Goal: Task Accomplishment & Management: Use online tool/utility

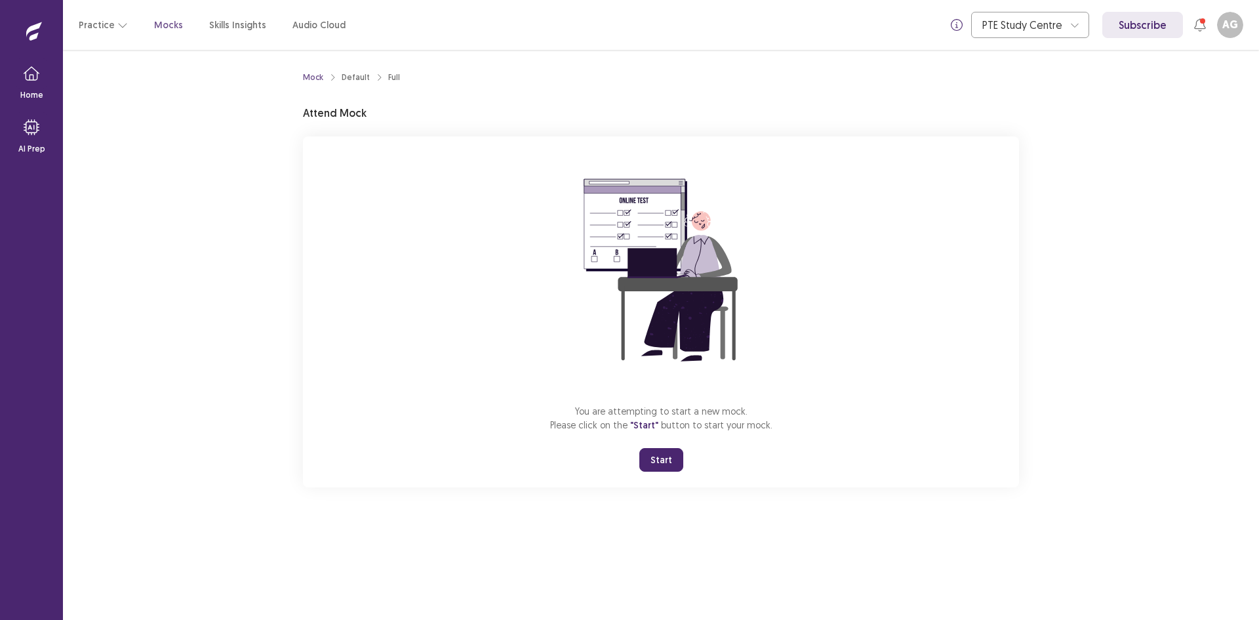
click at [651, 457] on button "Start" at bounding box center [662, 460] width 44 height 24
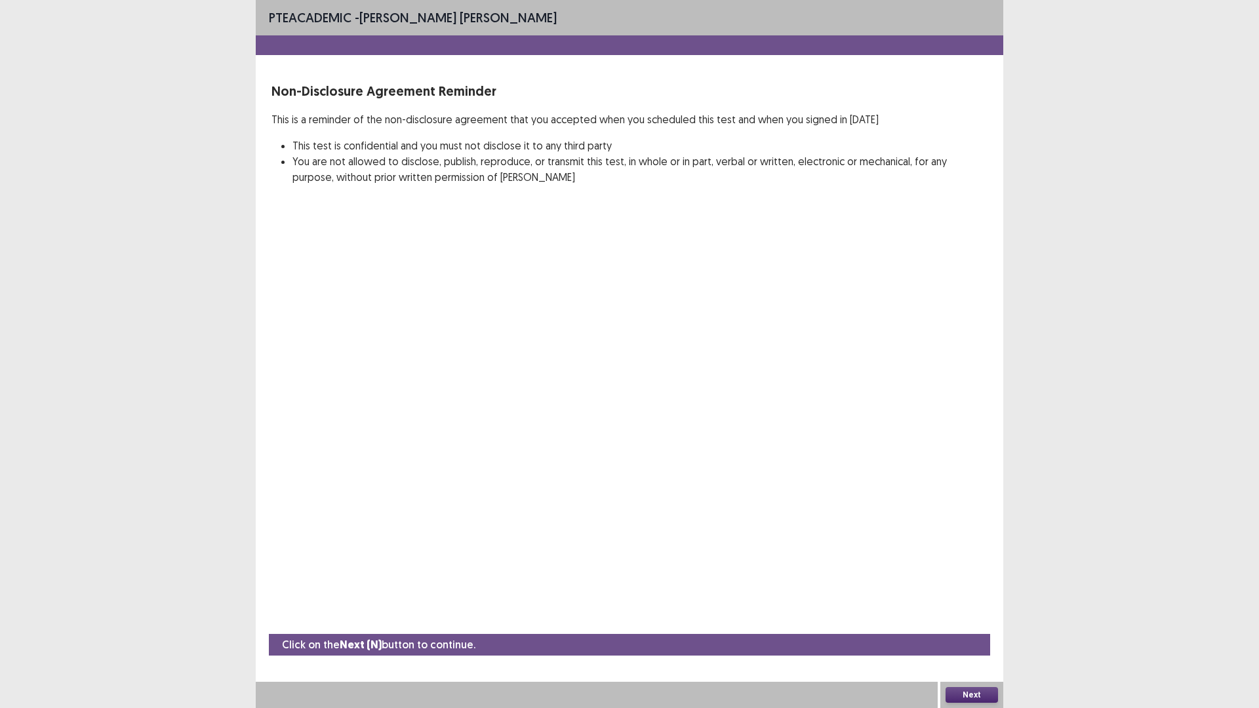
click at [975, 619] on button "Next" at bounding box center [972, 695] width 52 height 16
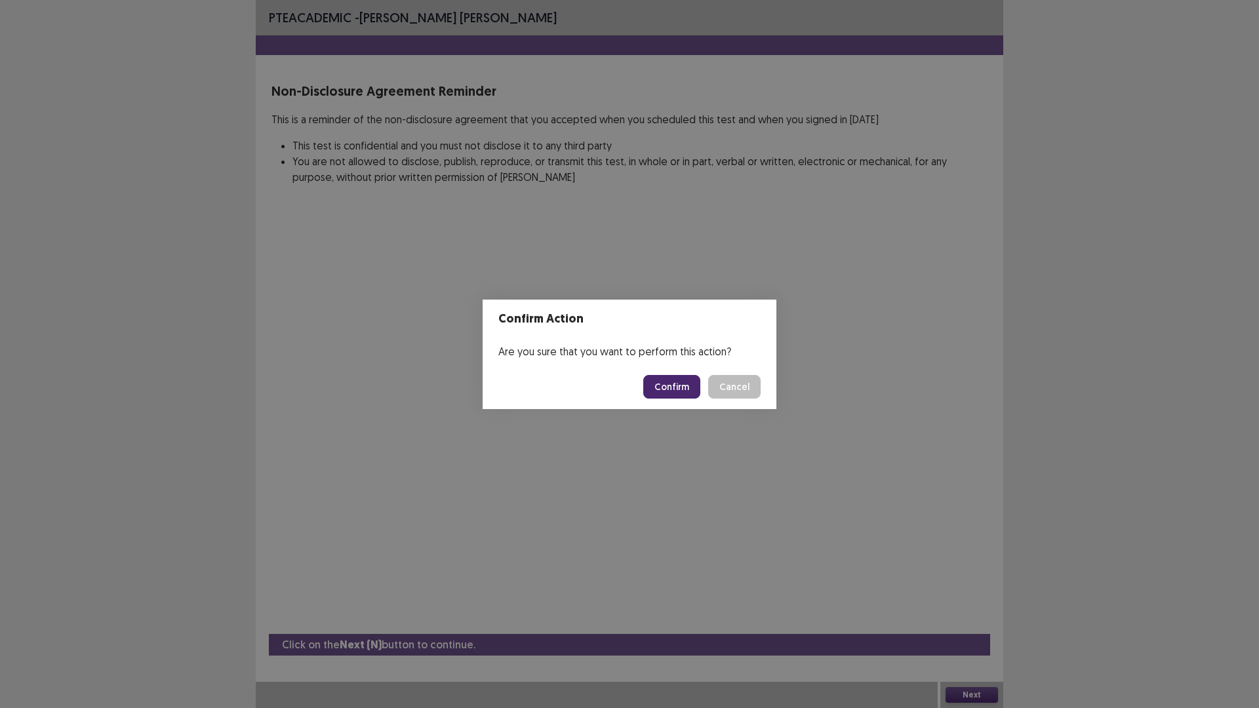
drag, startPoint x: 682, startPoint y: 380, endPoint x: 682, endPoint y: 390, distance: 9.2
click at [682, 390] on button "Confirm" at bounding box center [671, 387] width 57 height 24
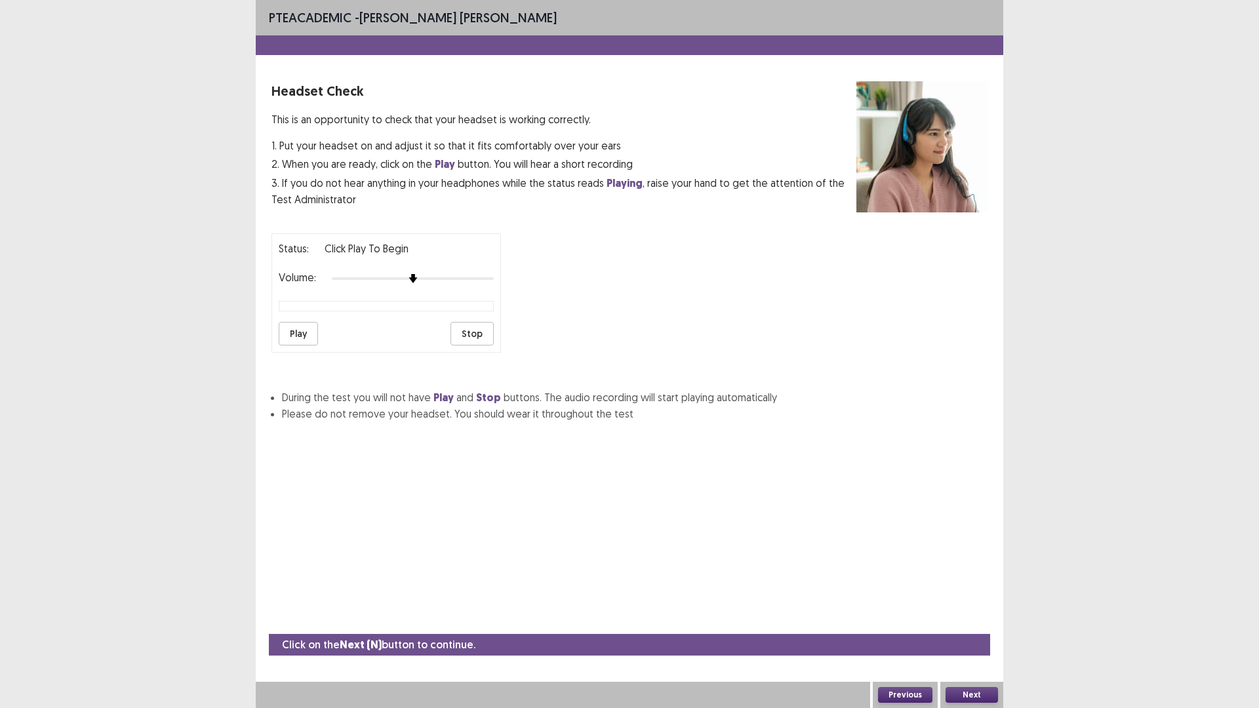
click at [982, 619] on button "Next" at bounding box center [972, 695] width 52 height 16
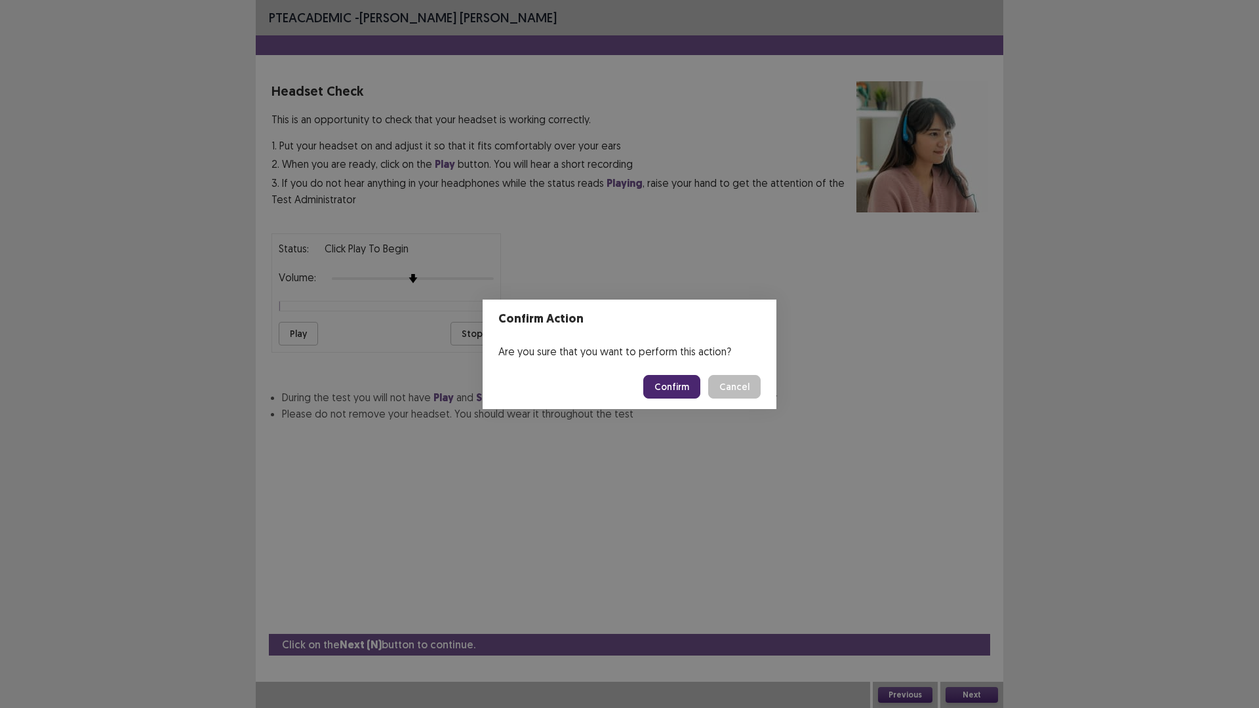
click at [685, 379] on button "Confirm" at bounding box center [671, 387] width 57 height 24
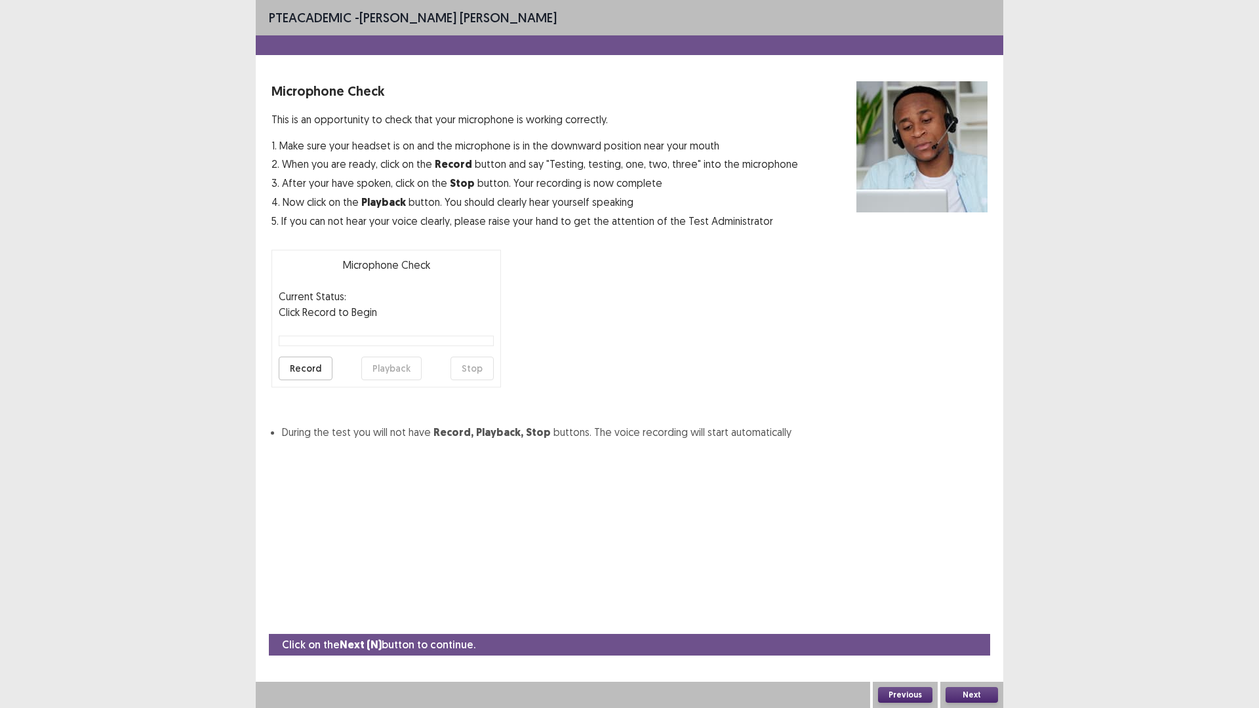
click at [956, 619] on button "Next" at bounding box center [972, 695] width 52 height 16
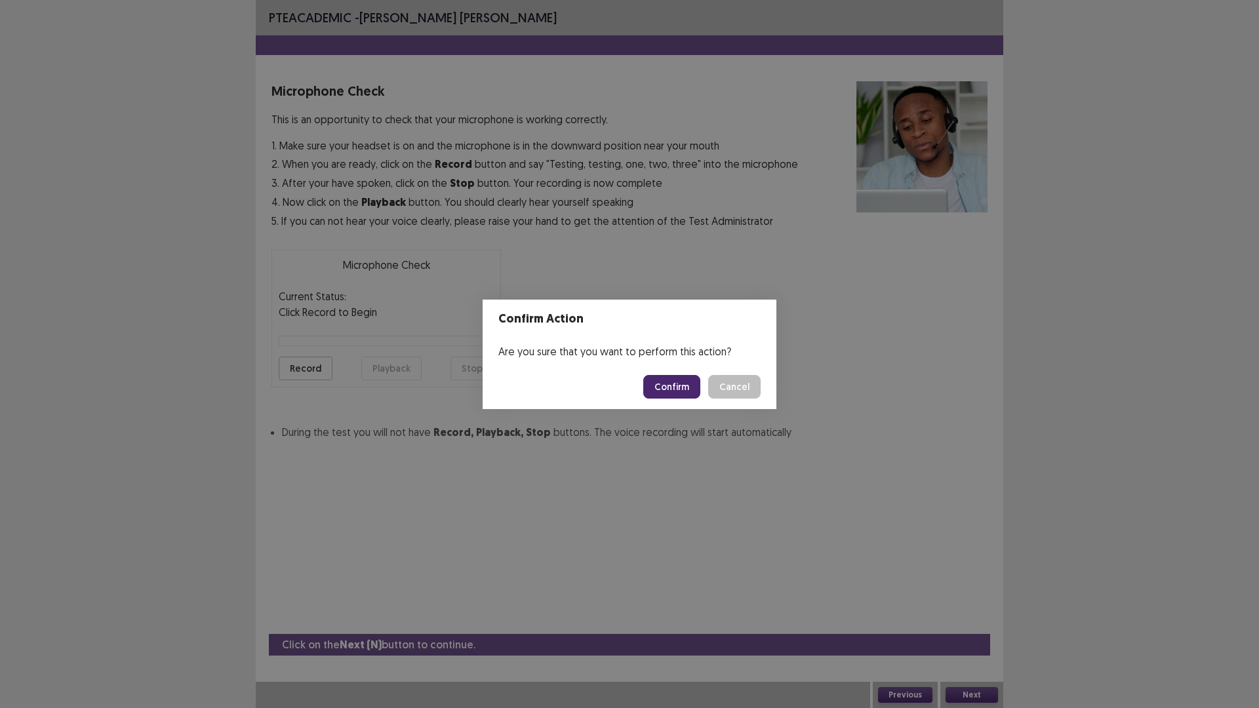
click at [663, 390] on button "Confirm" at bounding box center [671, 387] width 57 height 24
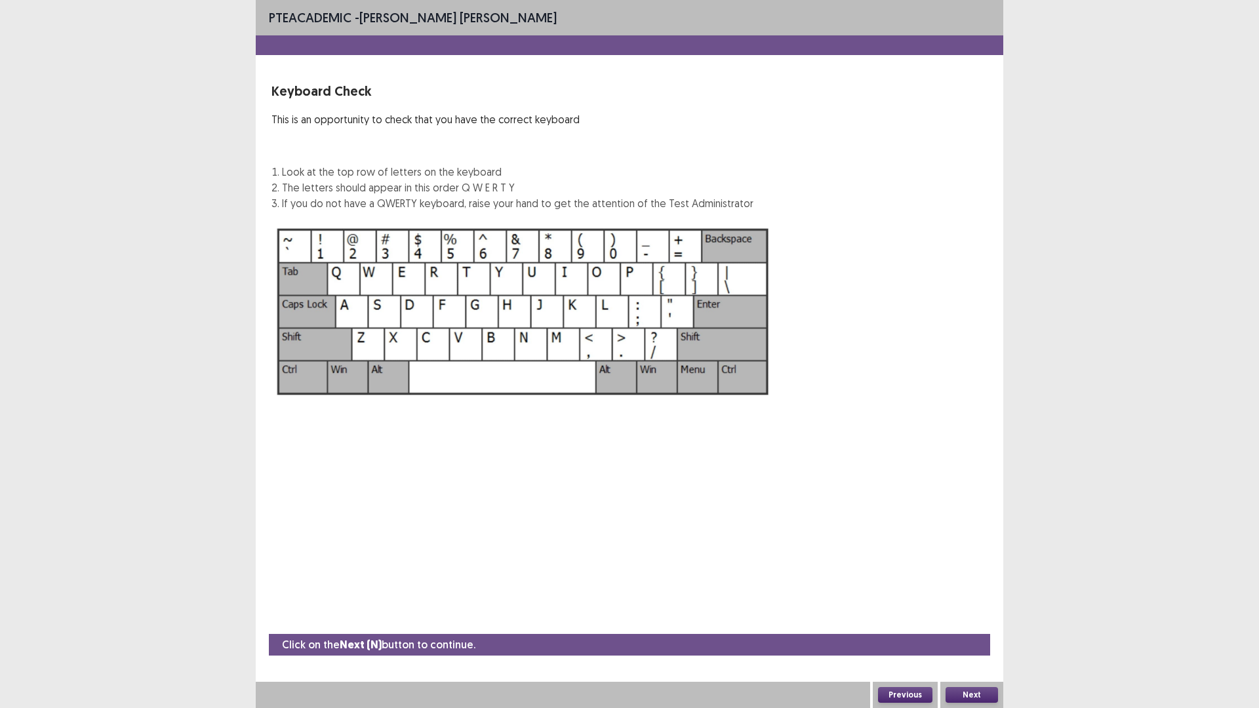
click at [957, 619] on button "Next" at bounding box center [972, 695] width 52 height 16
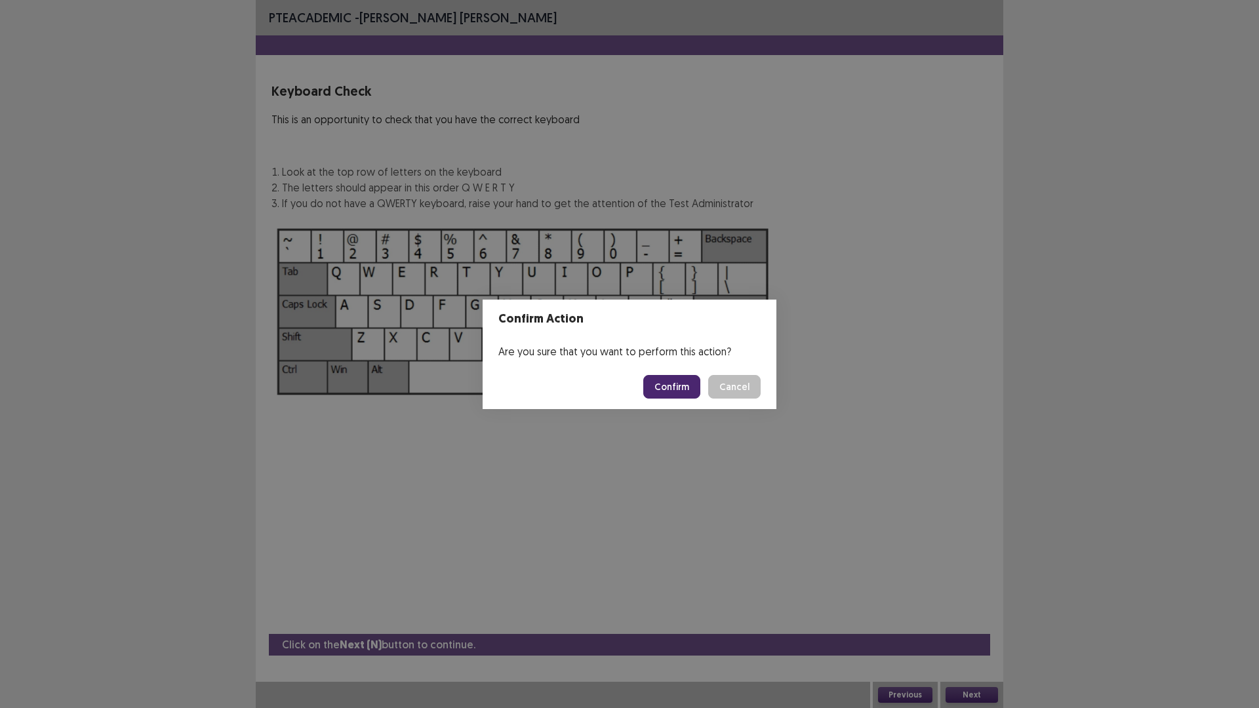
click at [694, 382] on button "Confirm" at bounding box center [671, 387] width 57 height 24
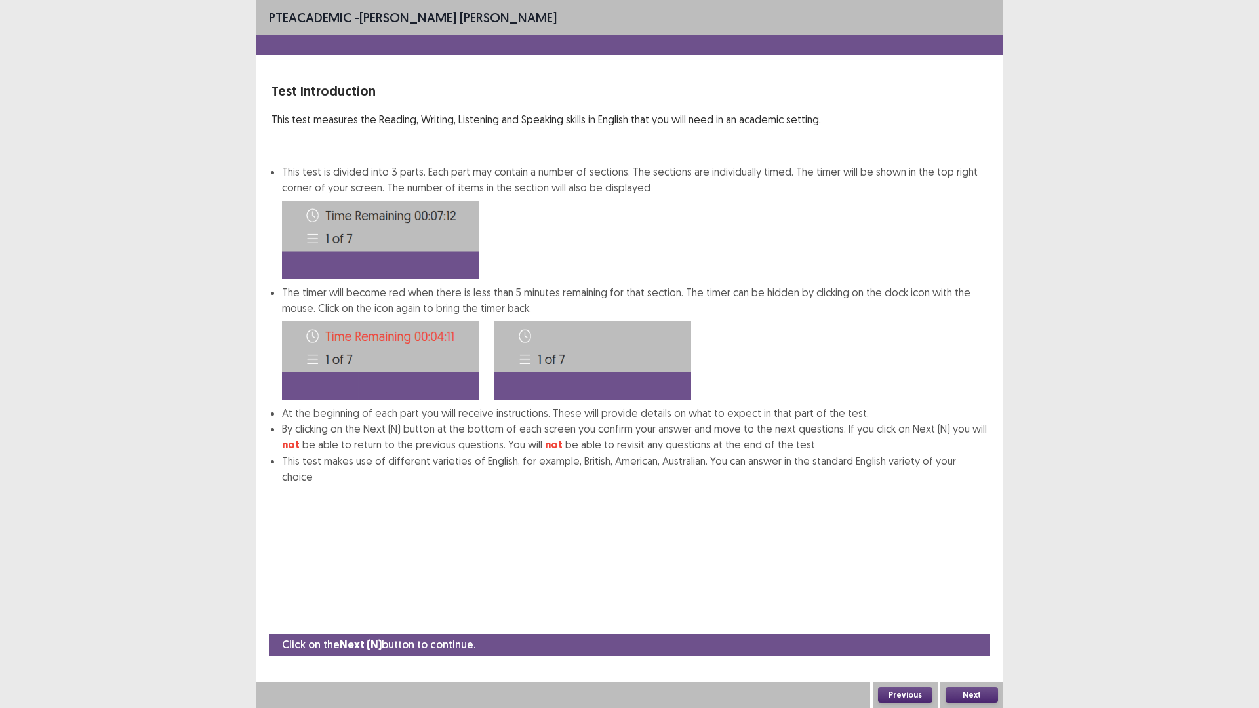
click at [969, 619] on button "Next" at bounding box center [972, 695] width 52 height 16
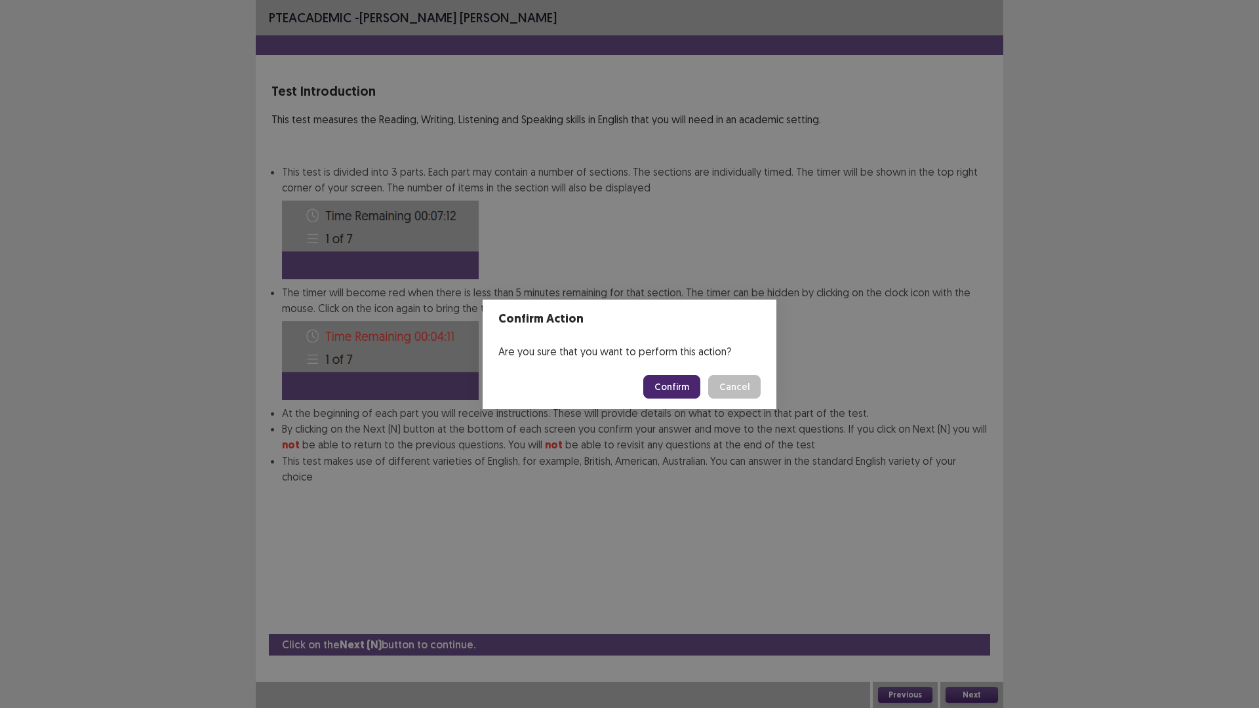
click at [693, 387] on button "Confirm" at bounding box center [671, 387] width 57 height 24
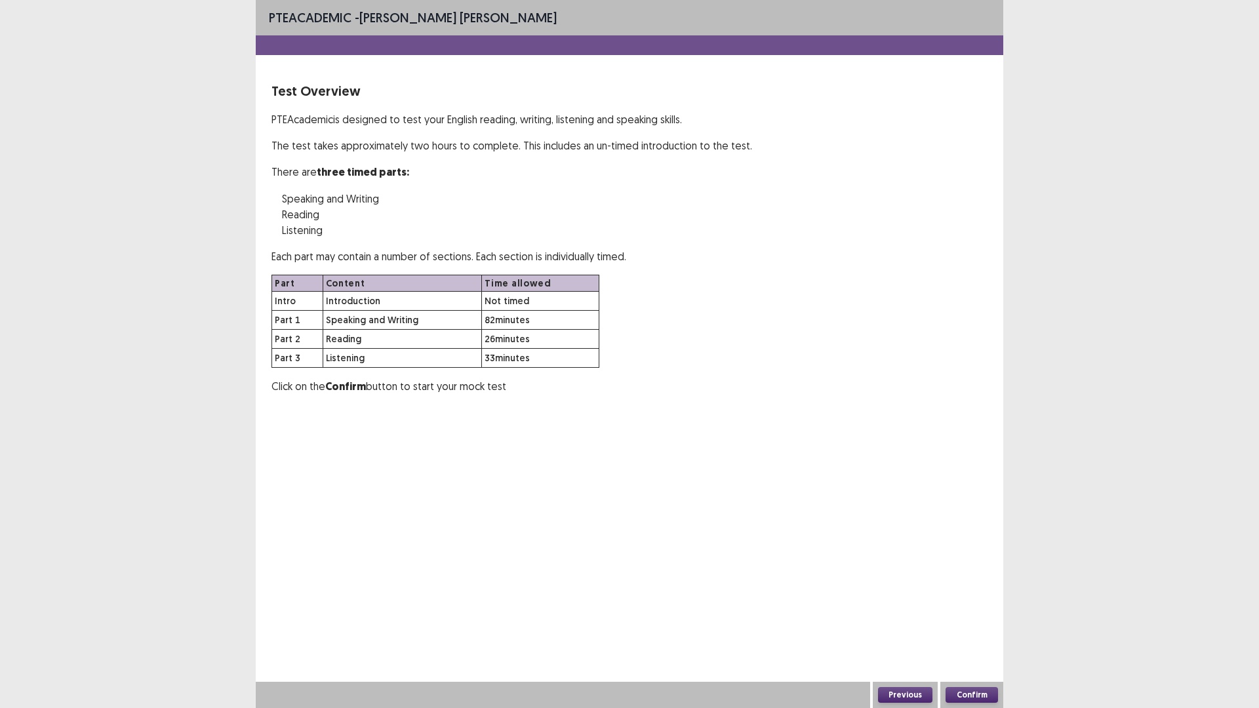
click at [977, 619] on div "PTE academic - [PERSON_NAME] [PERSON_NAME] Test Overview PTE Academic is design…" at bounding box center [630, 354] width 748 height 708
click at [975, 619] on button "Confirm" at bounding box center [972, 695] width 52 height 16
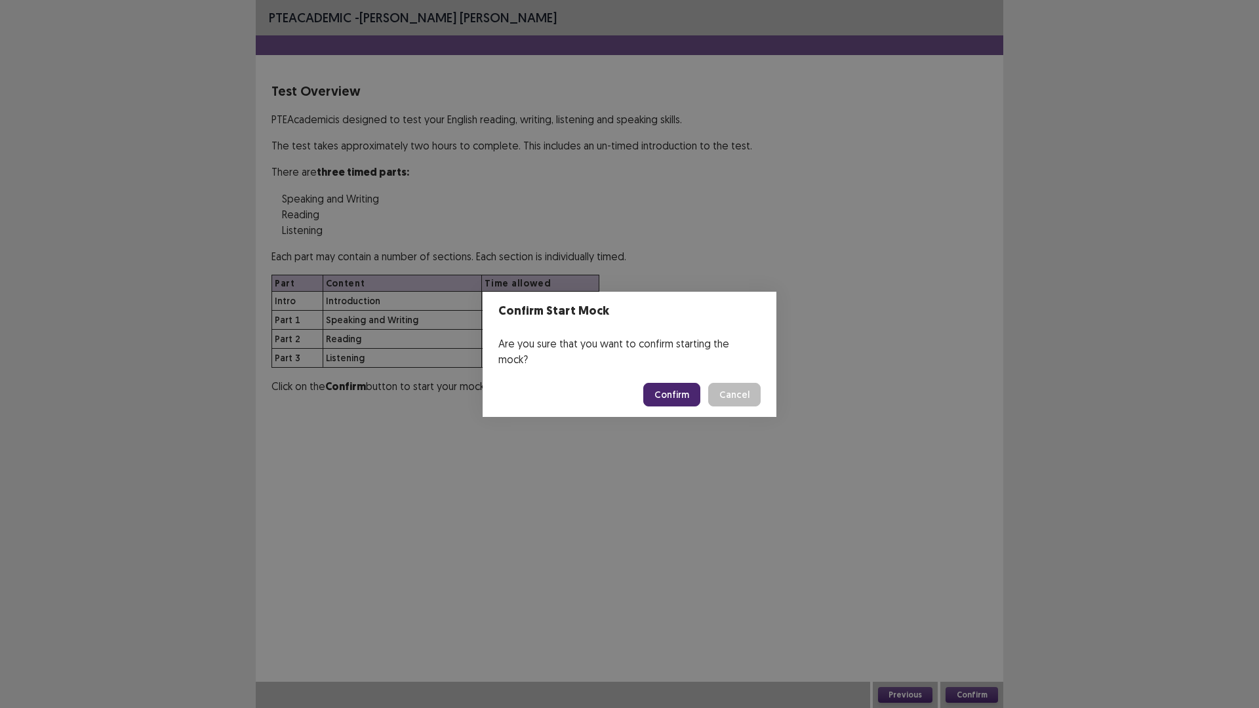
click at [670, 389] on button "Confirm" at bounding box center [671, 395] width 57 height 24
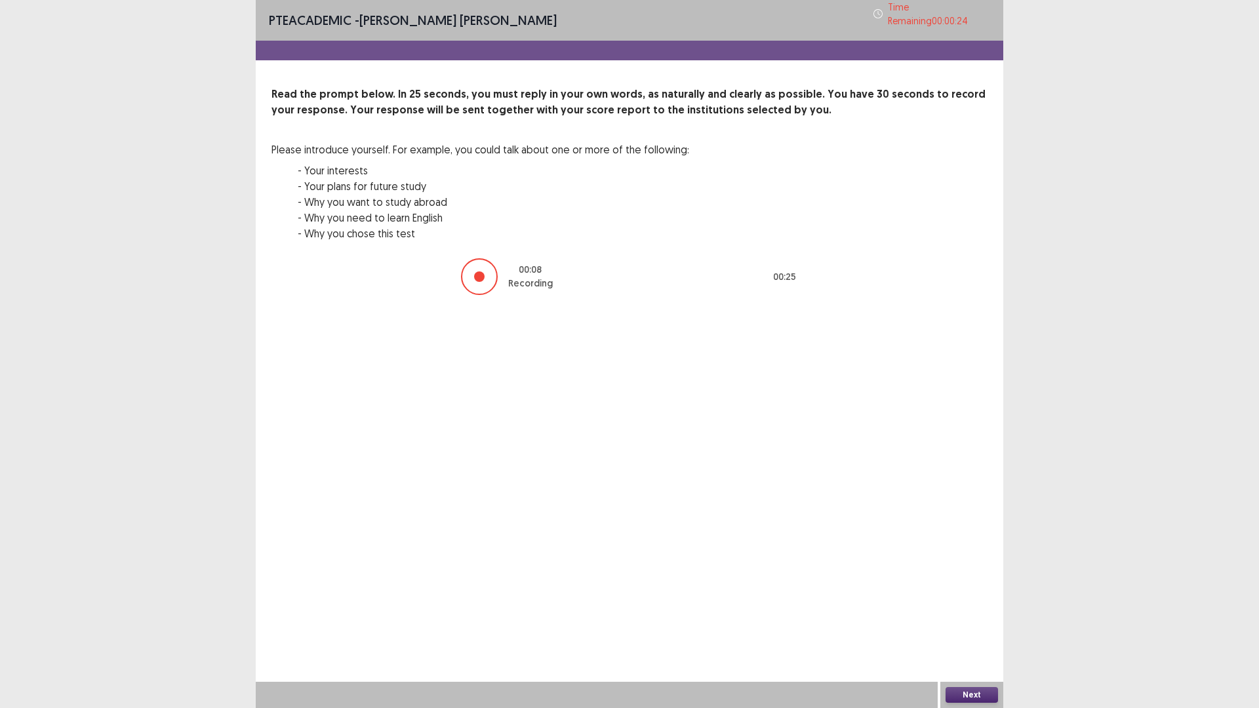
click at [994, 619] on button "Next" at bounding box center [972, 695] width 52 height 16
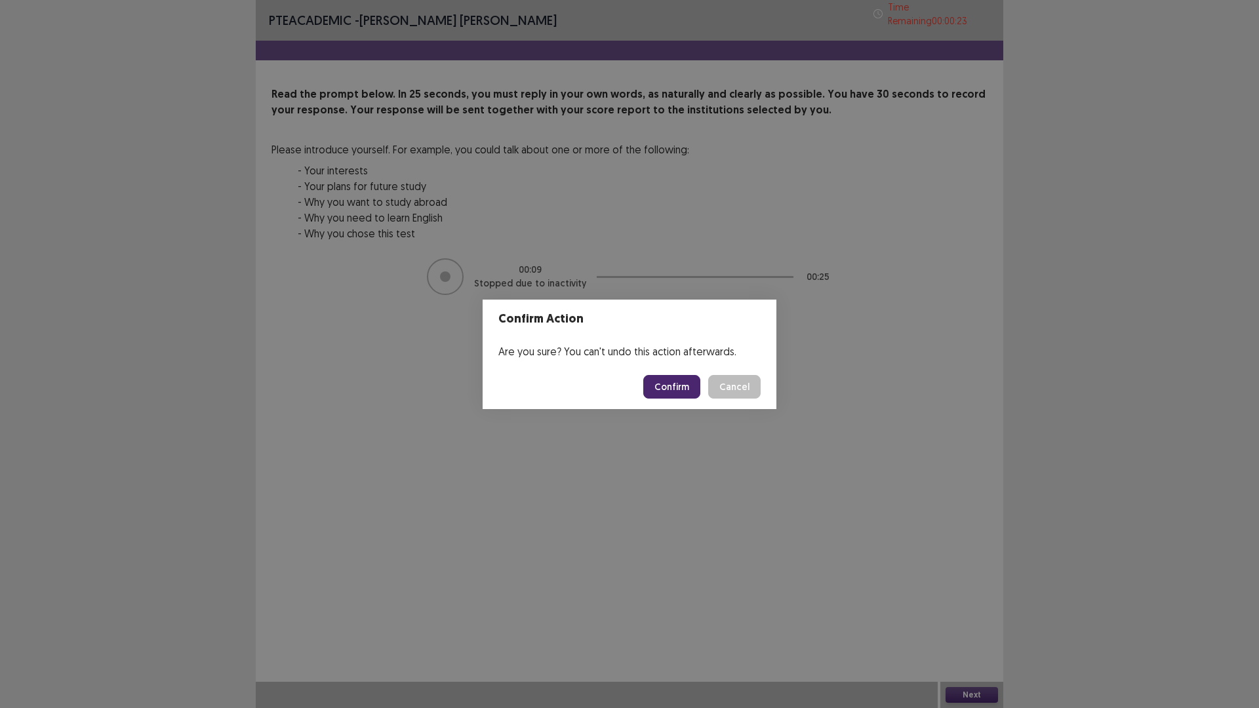
click at [659, 388] on button "Confirm" at bounding box center [671, 387] width 57 height 24
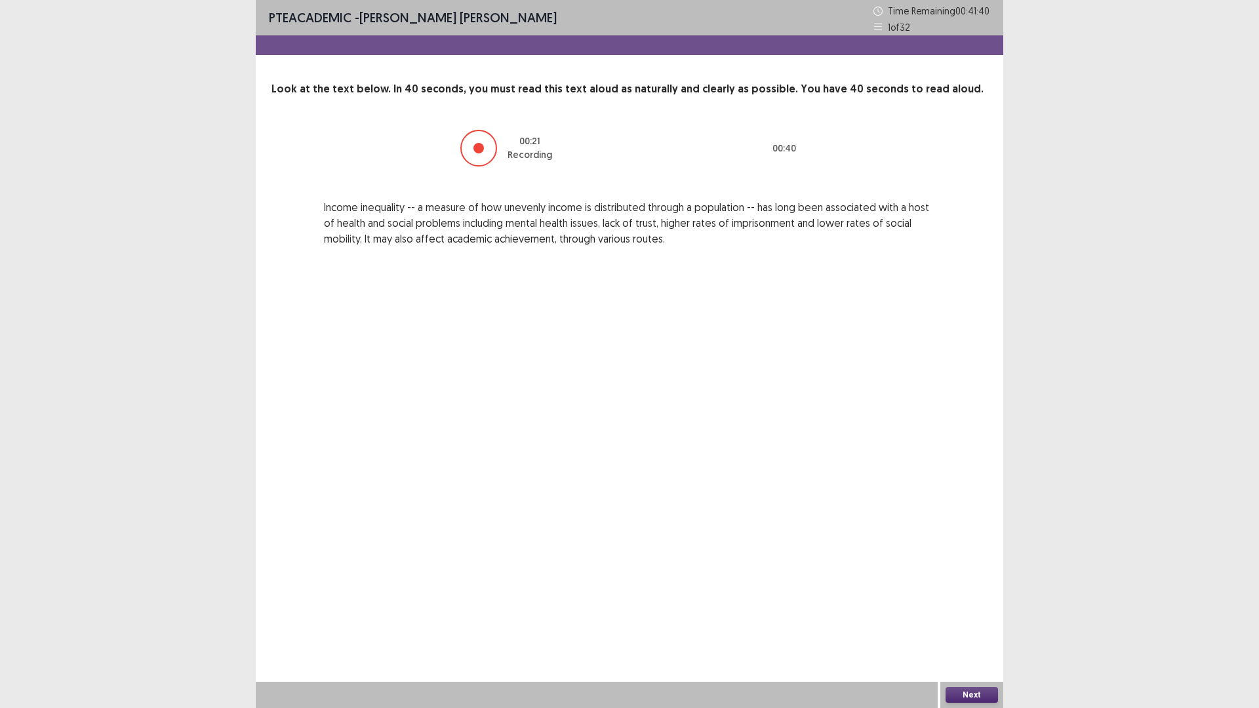
click at [967, 619] on div "Next" at bounding box center [972, 695] width 63 height 26
click at [975, 619] on button "Next" at bounding box center [972, 695] width 52 height 16
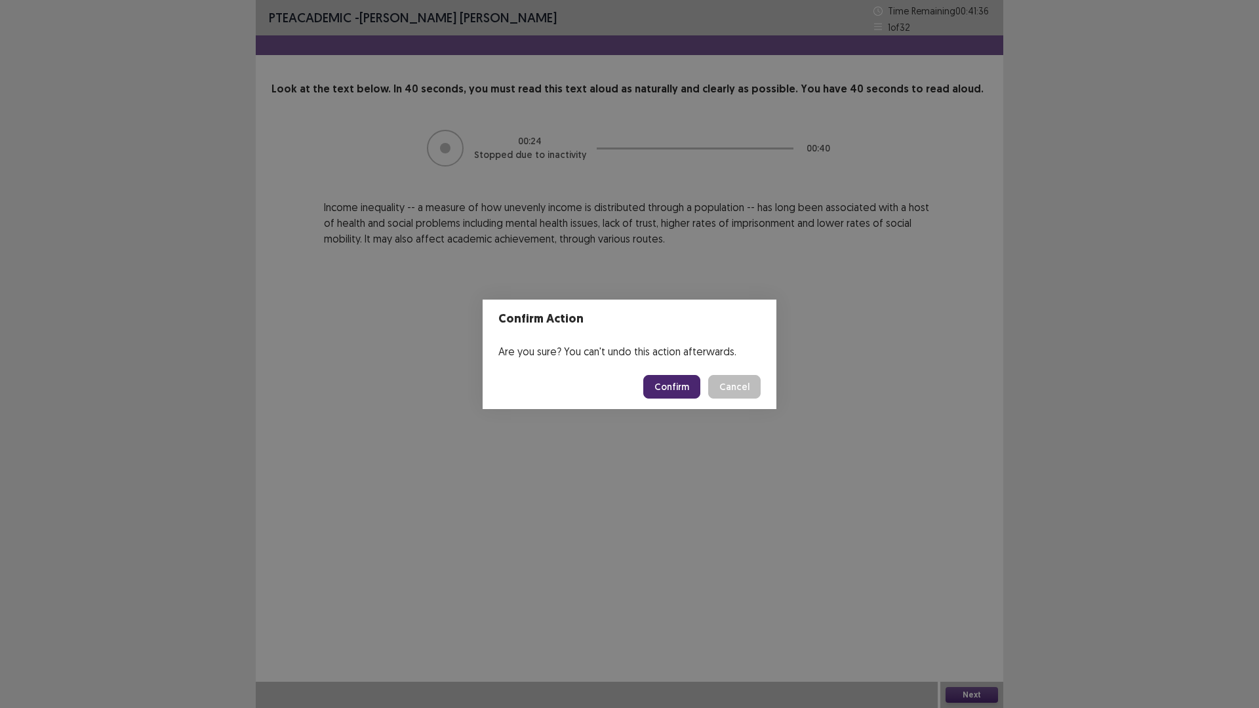
click at [665, 390] on button "Confirm" at bounding box center [671, 387] width 57 height 24
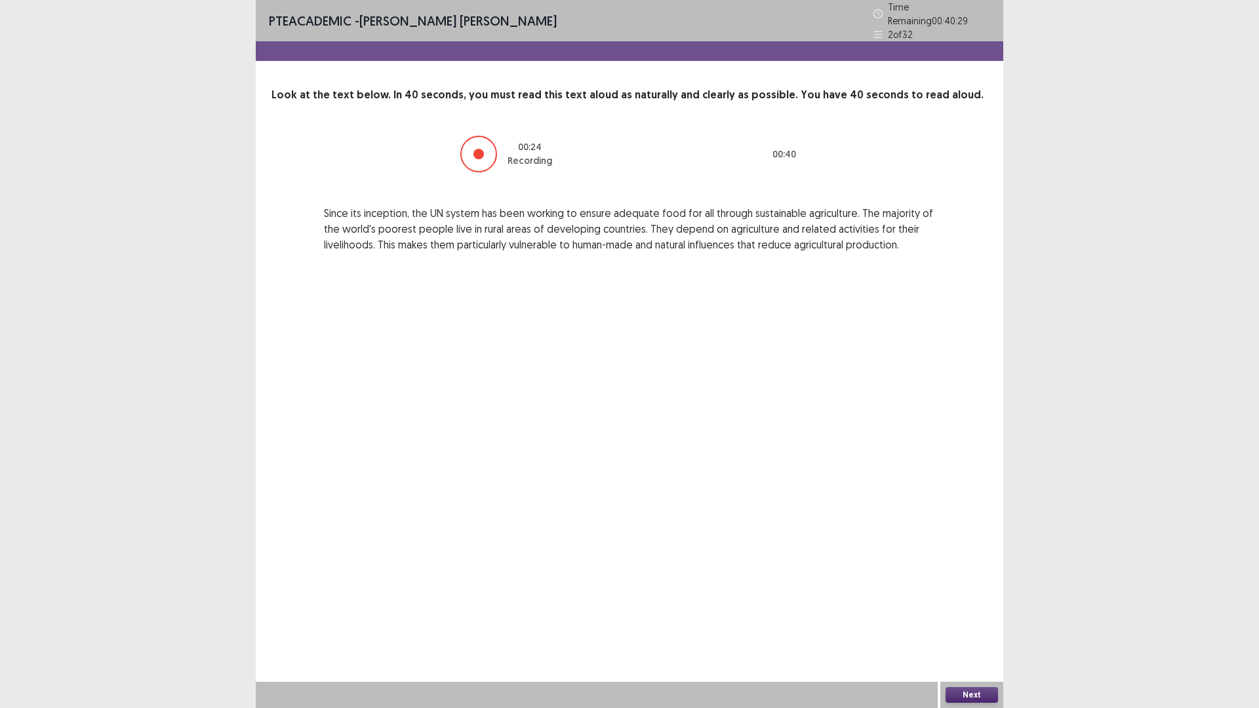
click at [958, 619] on button "Next" at bounding box center [972, 695] width 52 height 16
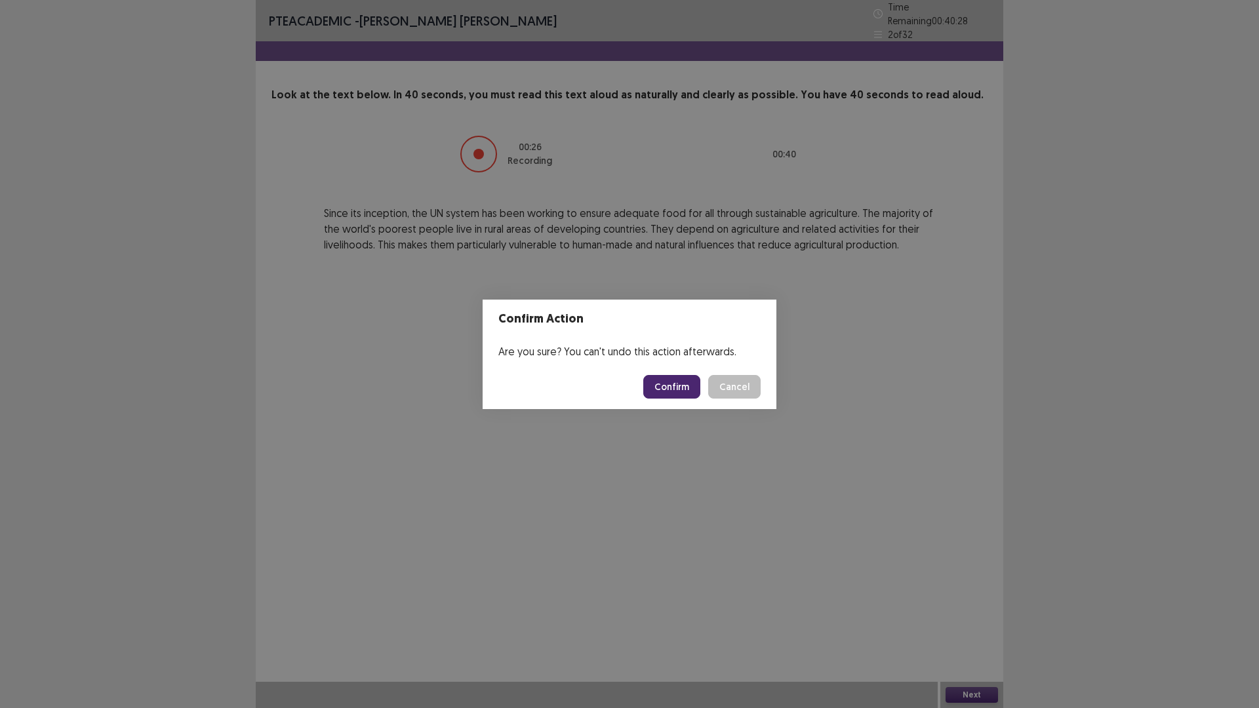
click at [678, 388] on button "Confirm" at bounding box center [671, 387] width 57 height 24
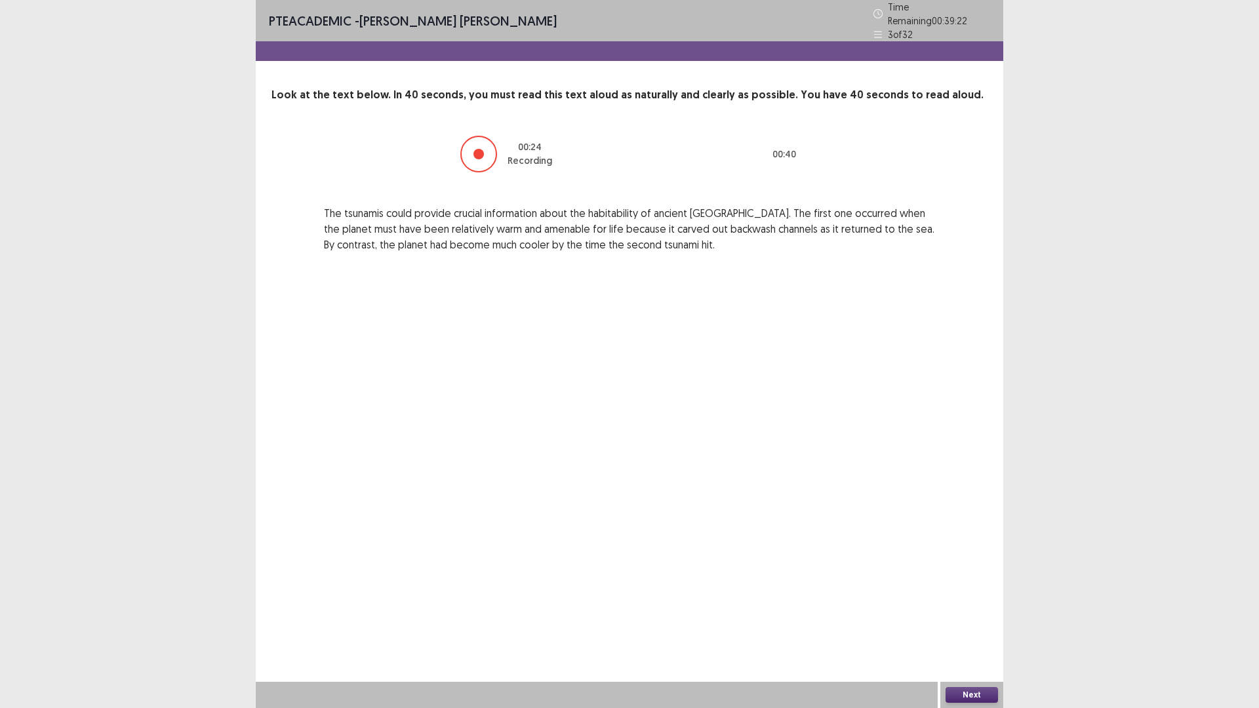
click at [964, 619] on button "Next" at bounding box center [972, 695] width 52 height 16
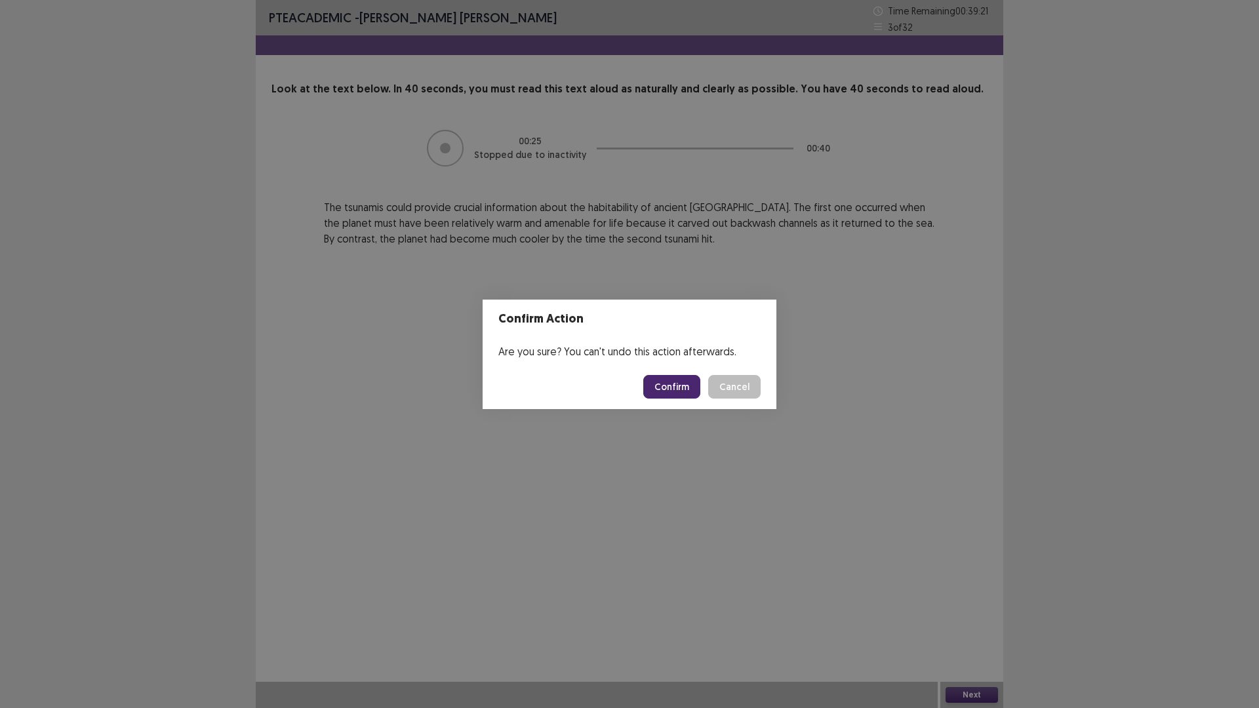
click at [676, 390] on button "Confirm" at bounding box center [671, 387] width 57 height 24
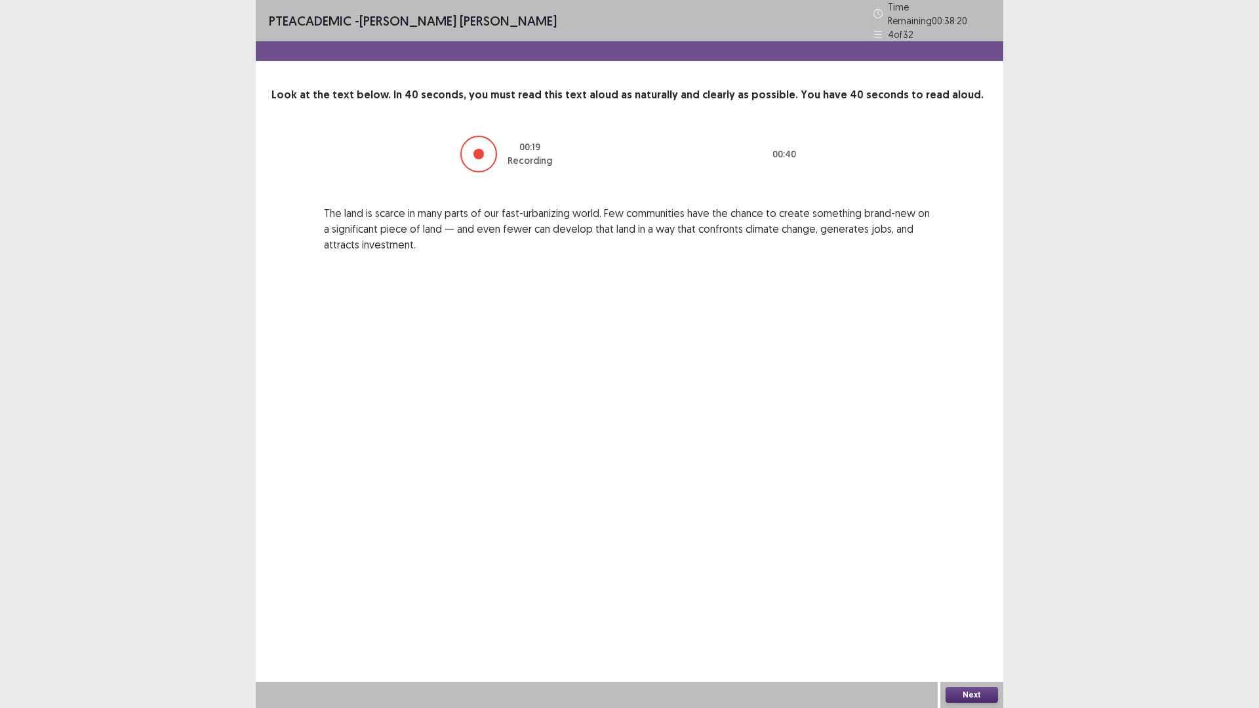
click at [952, 619] on button "Next" at bounding box center [972, 695] width 52 height 16
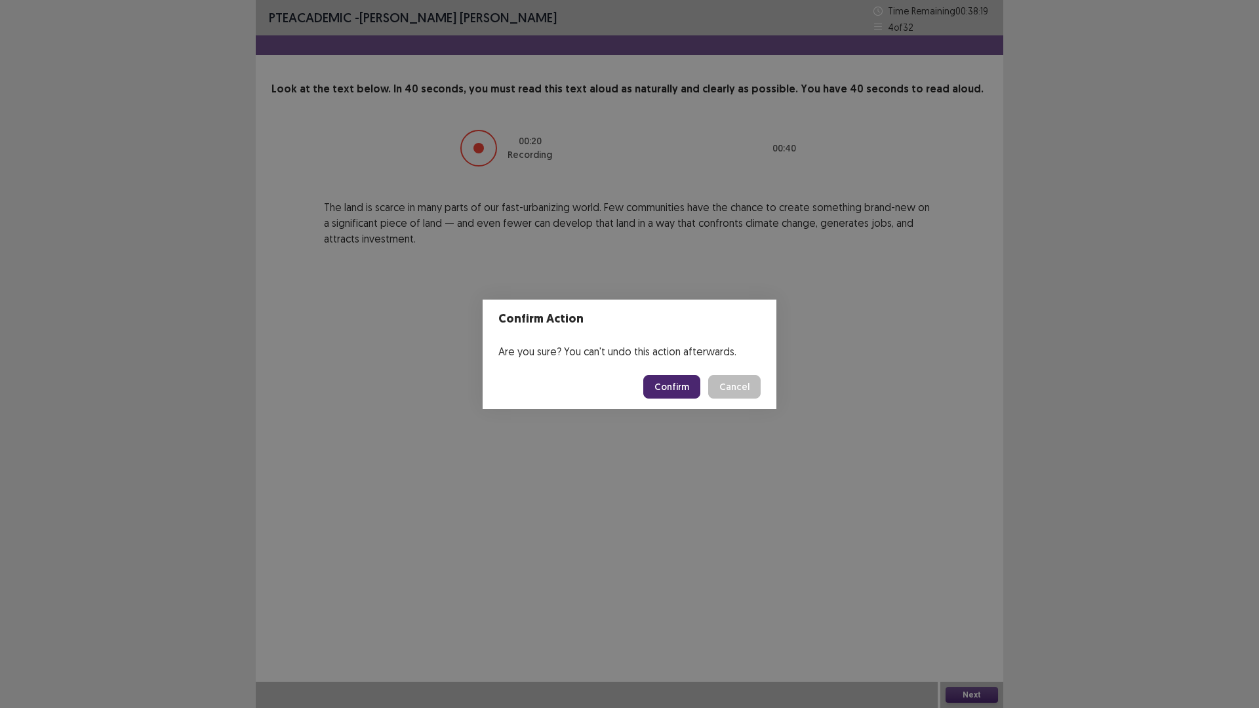
click at [685, 386] on button "Confirm" at bounding box center [671, 387] width 57 height 24
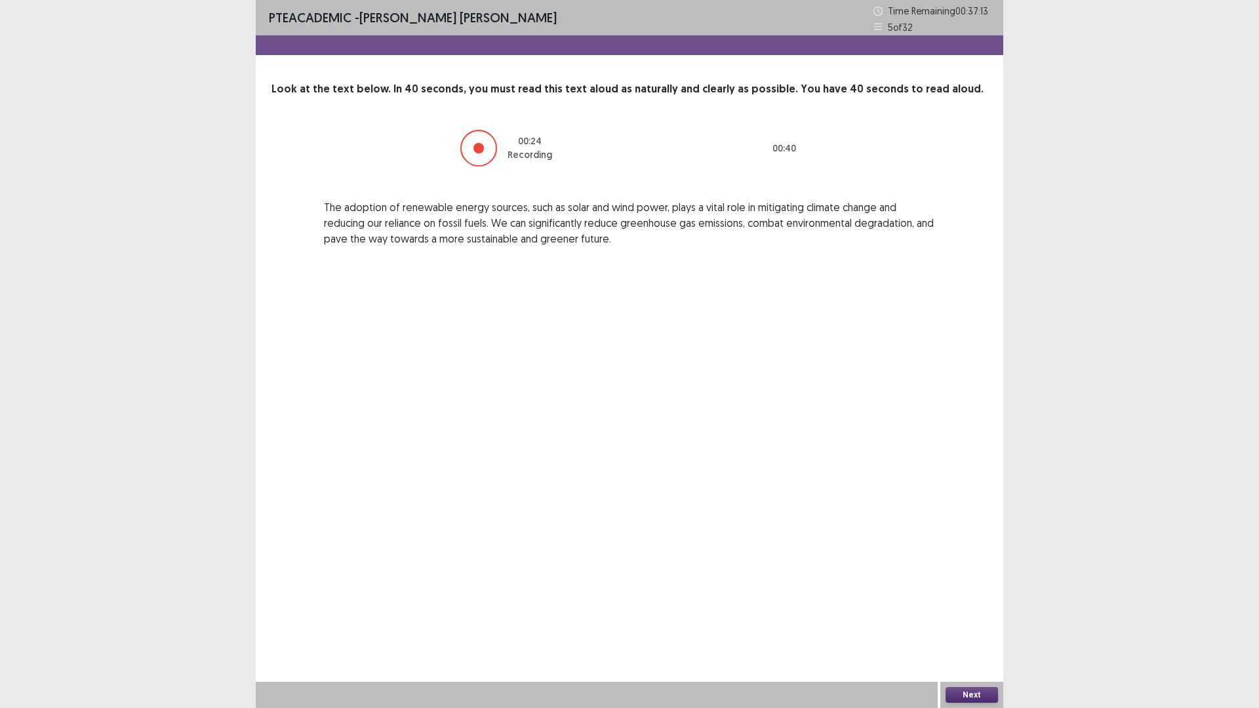
click at [979, 619] on button "Next" at bounding box center [972, 695] width 52 height 16
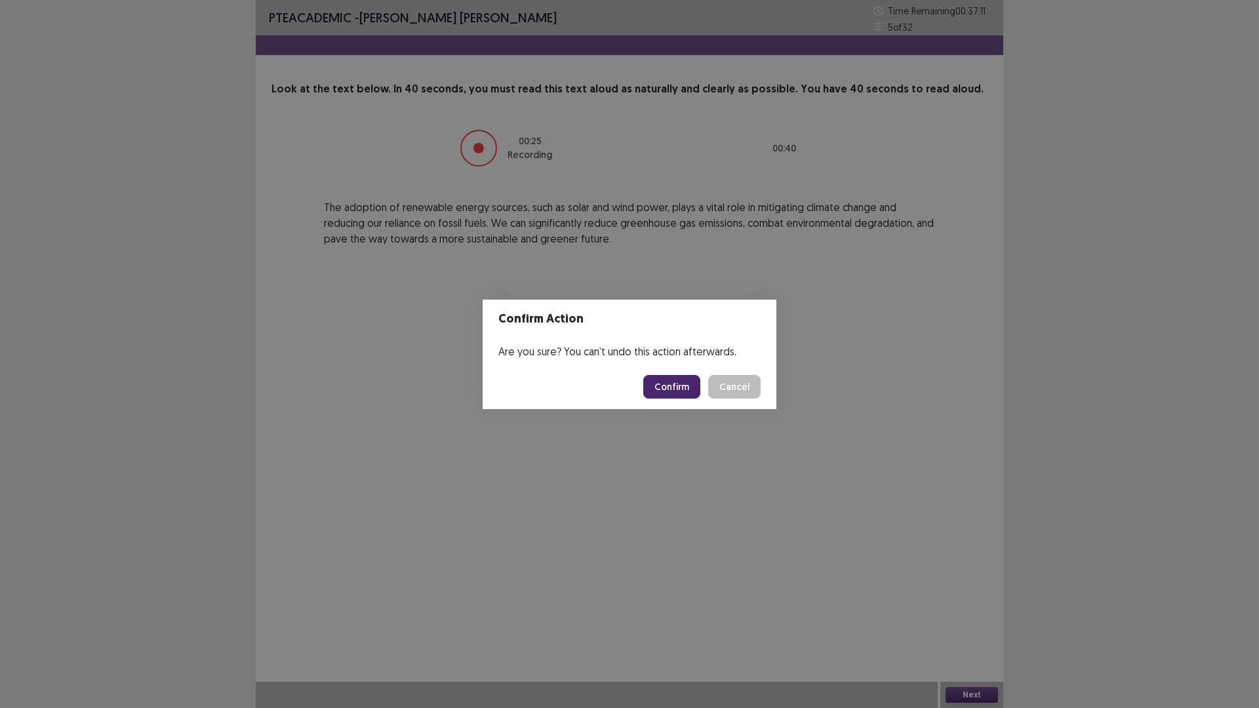
click at [687, 379] on button "Confirm" at bounding box center [671, 387] width 57 height 24
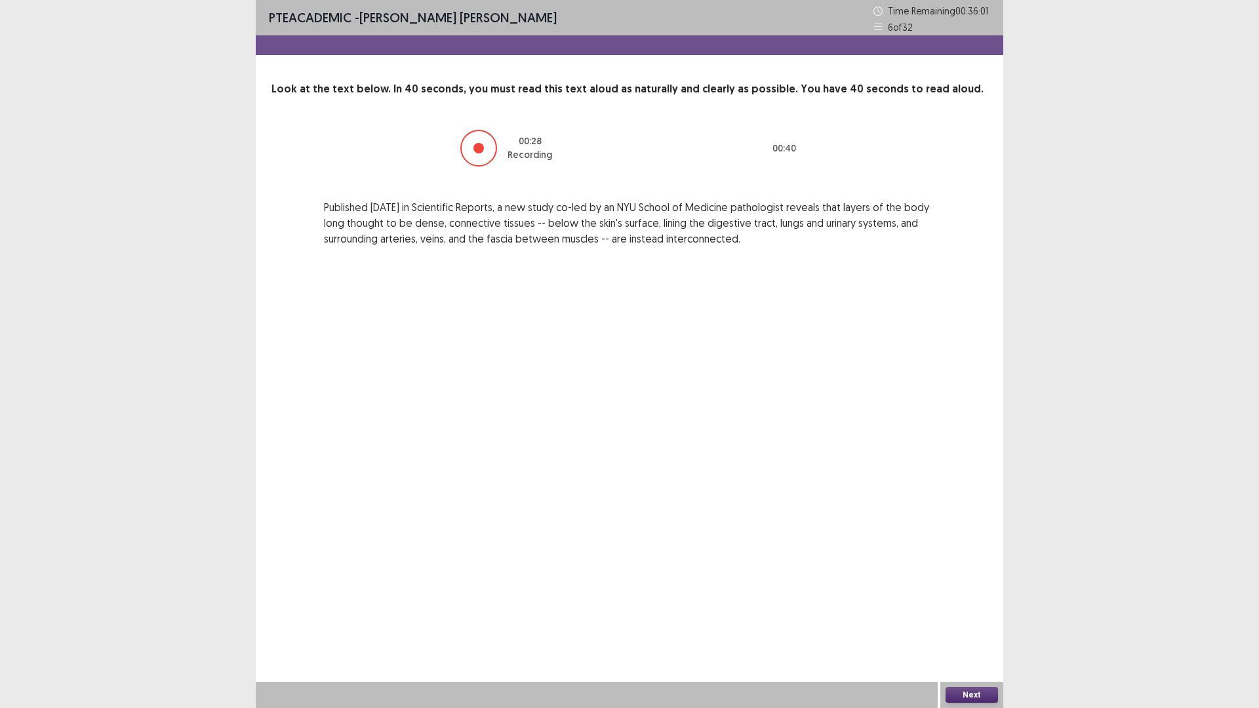
click at [962, 619] on button "Next" at bounding box center [972, 695] width 52 height 16
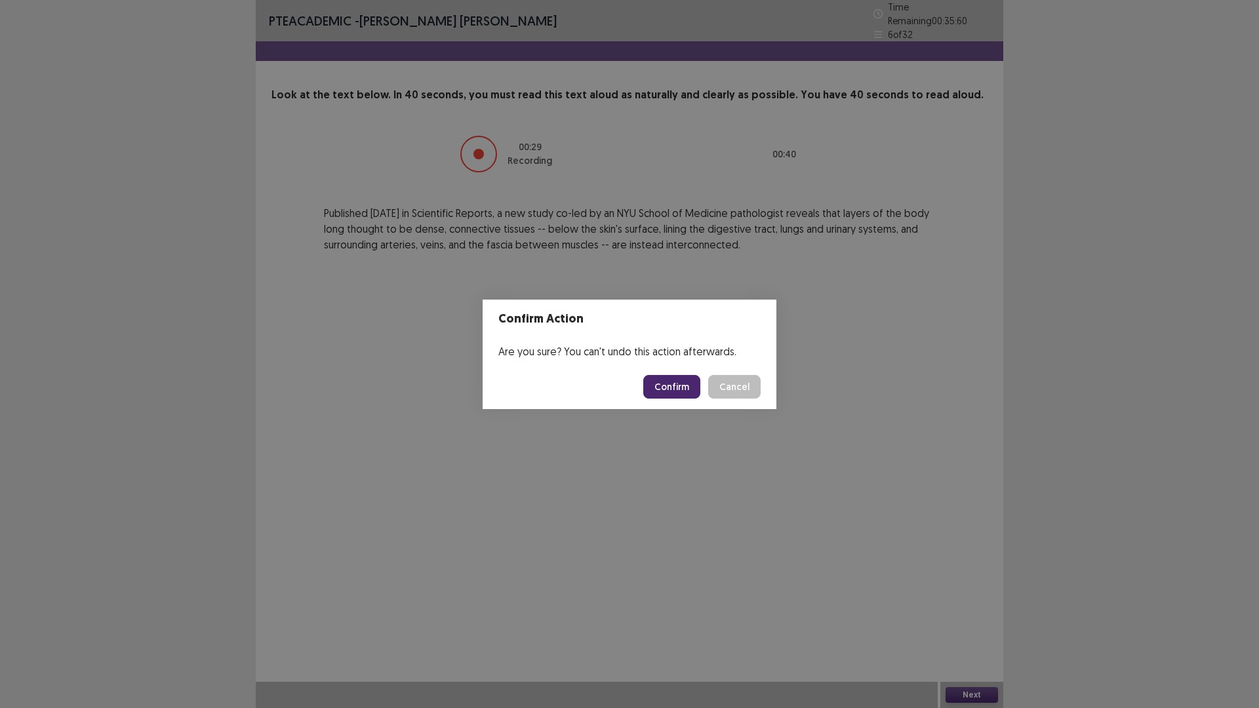
click at [683, 387] on button "Confirm" at bounding box center [671, 387] width 57 height 24
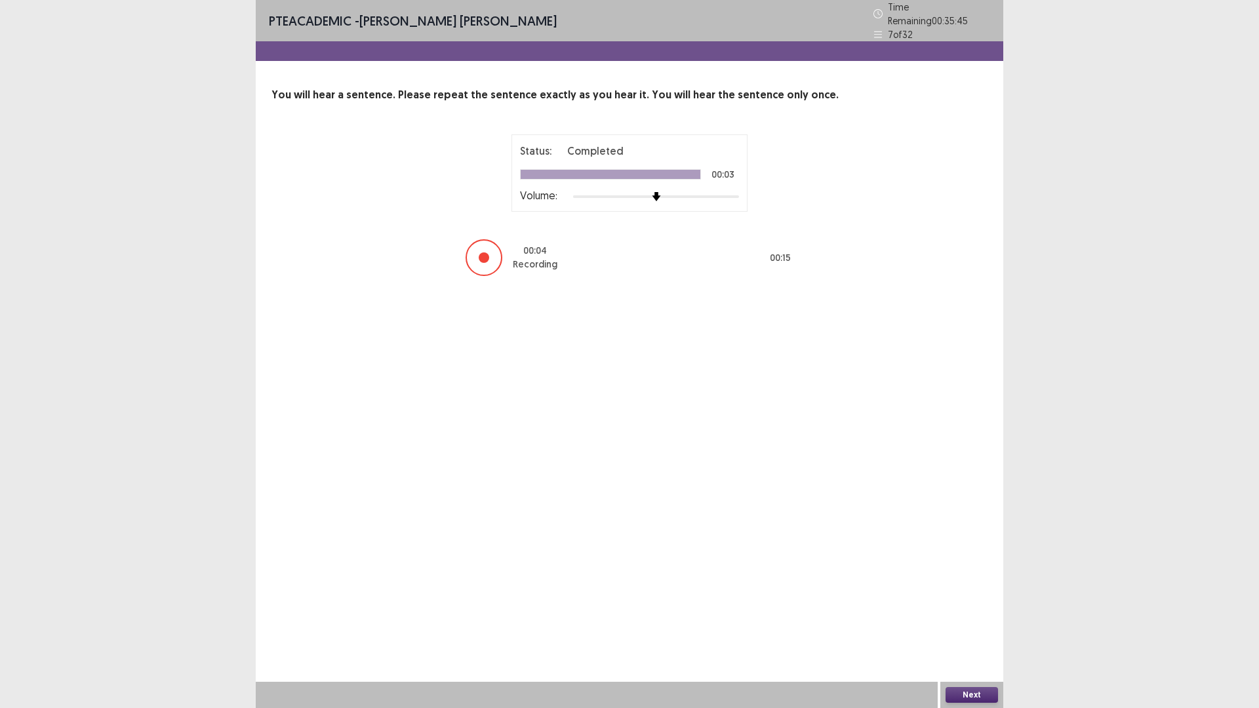
click at [964, 619] on button "Next" at bounding box center [972, 695] width 52 height 16
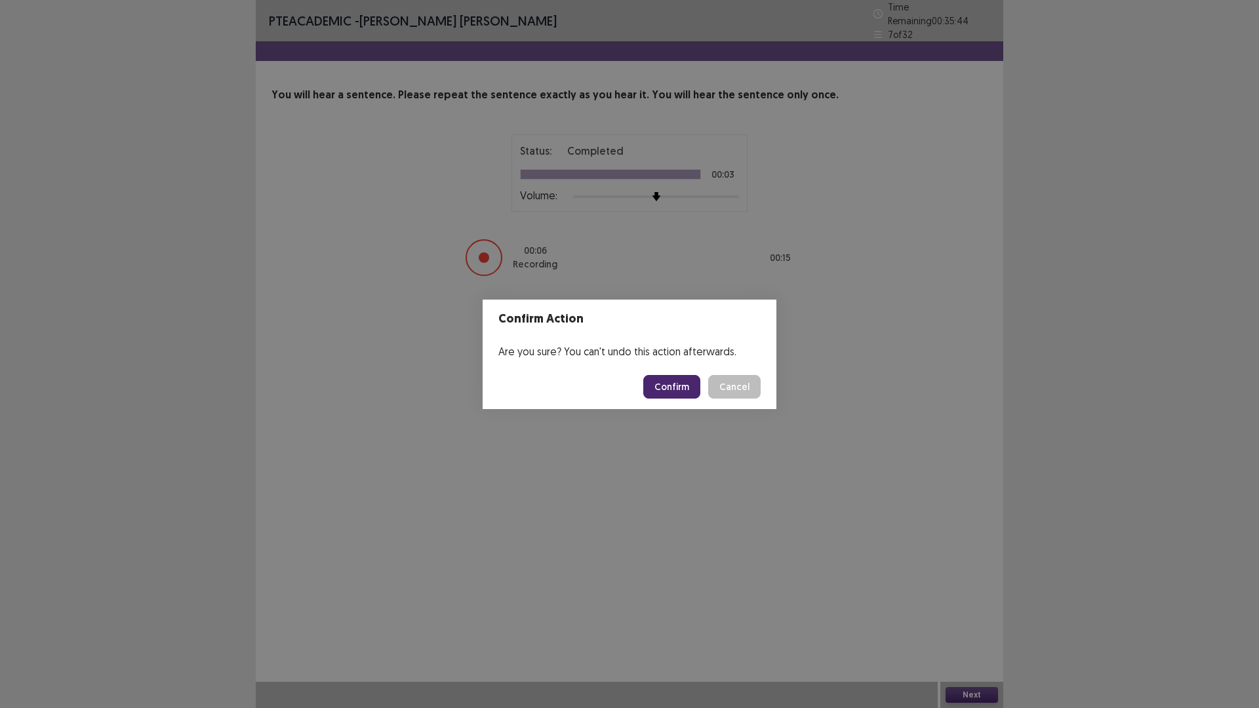
click at [668, 379] on button "Confirm" at bounding box center [671, 387] width 57 height 24
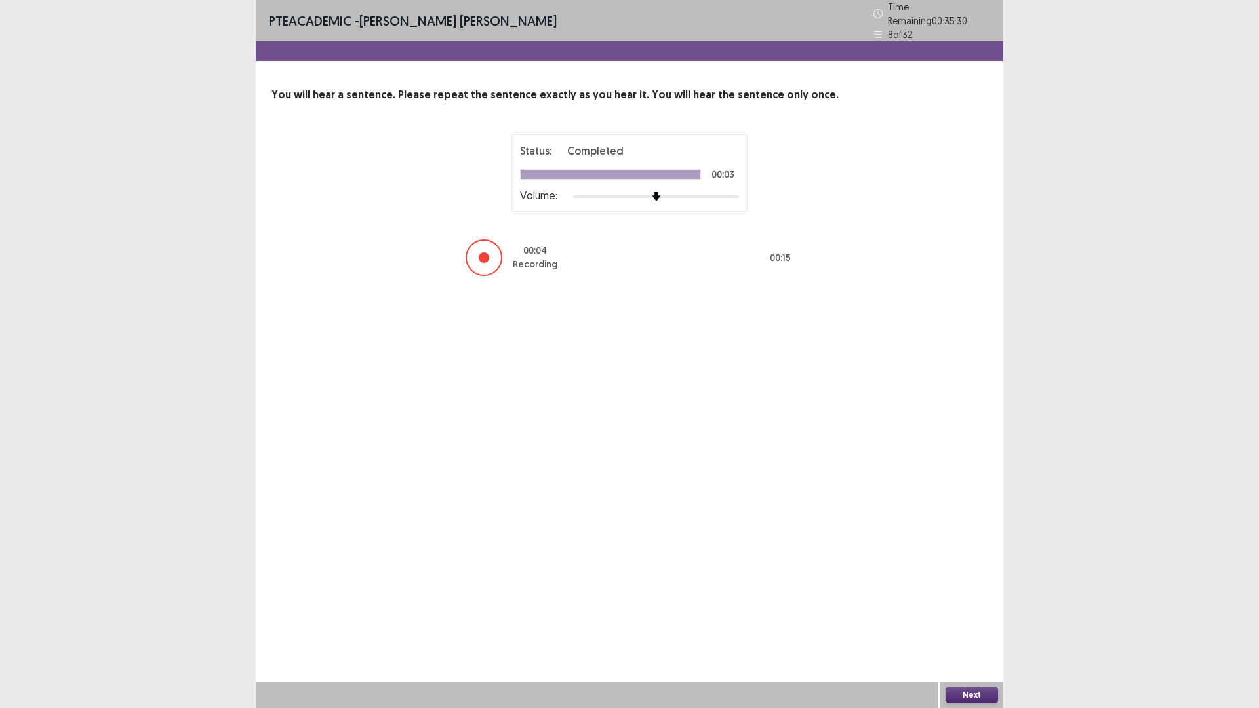
click at [987, 619] on div "Next" at bounding box center [972, 695] width 63 height 26
click at [981, 619] on button "Next" at bounding box center [972, 695] width 52 height 16
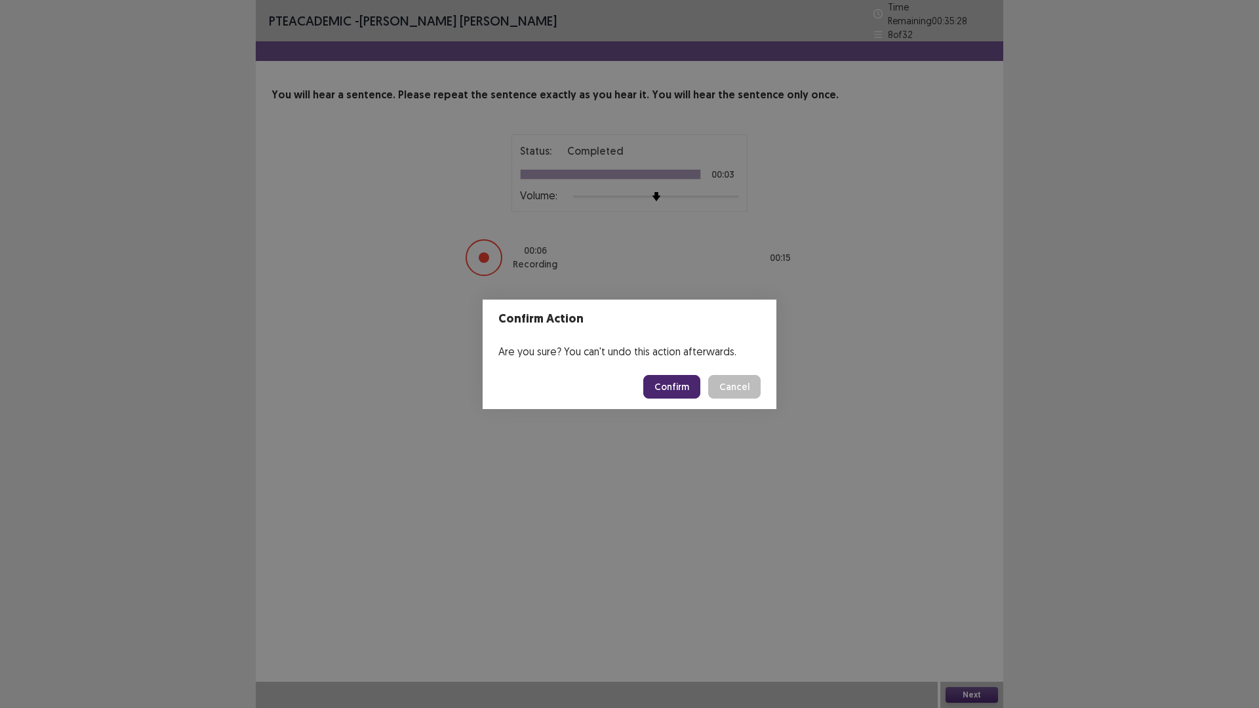
click at [687, 392] on button "Confirm" at bounding box center [671, 387] width 57 height 24
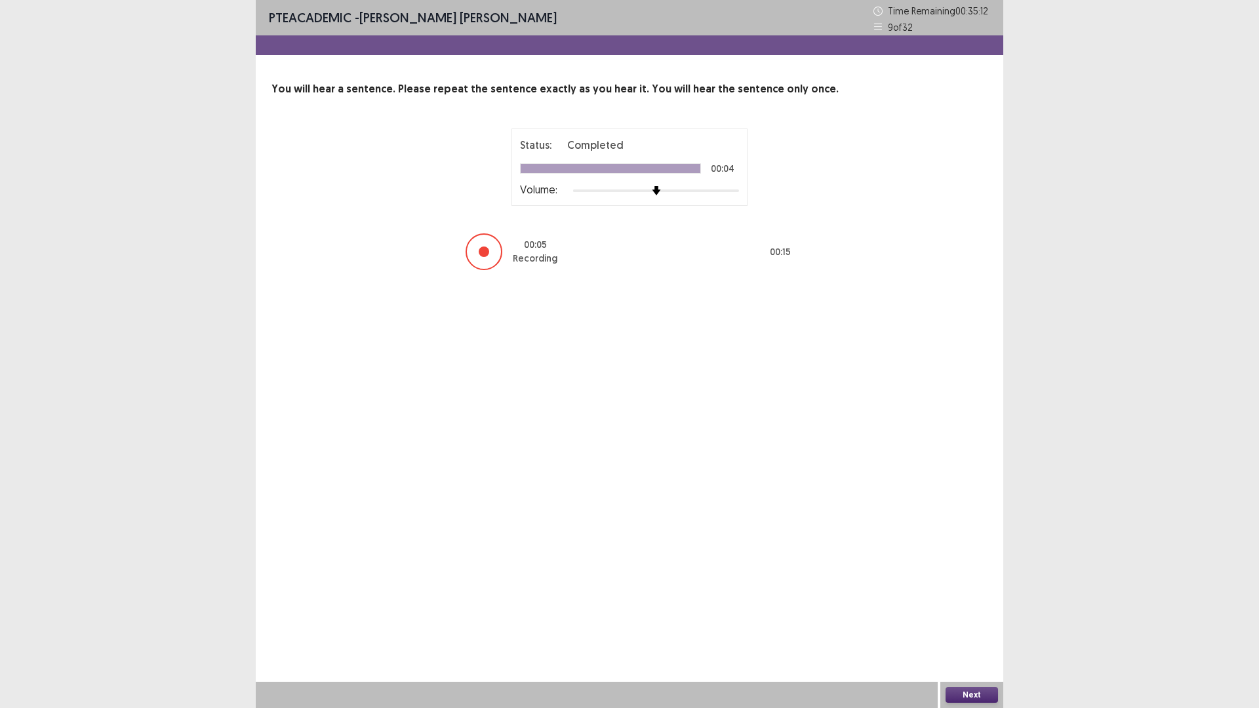
click at [966, 619] on button "Next" at bounding box center [972, 695] width 52 height 16
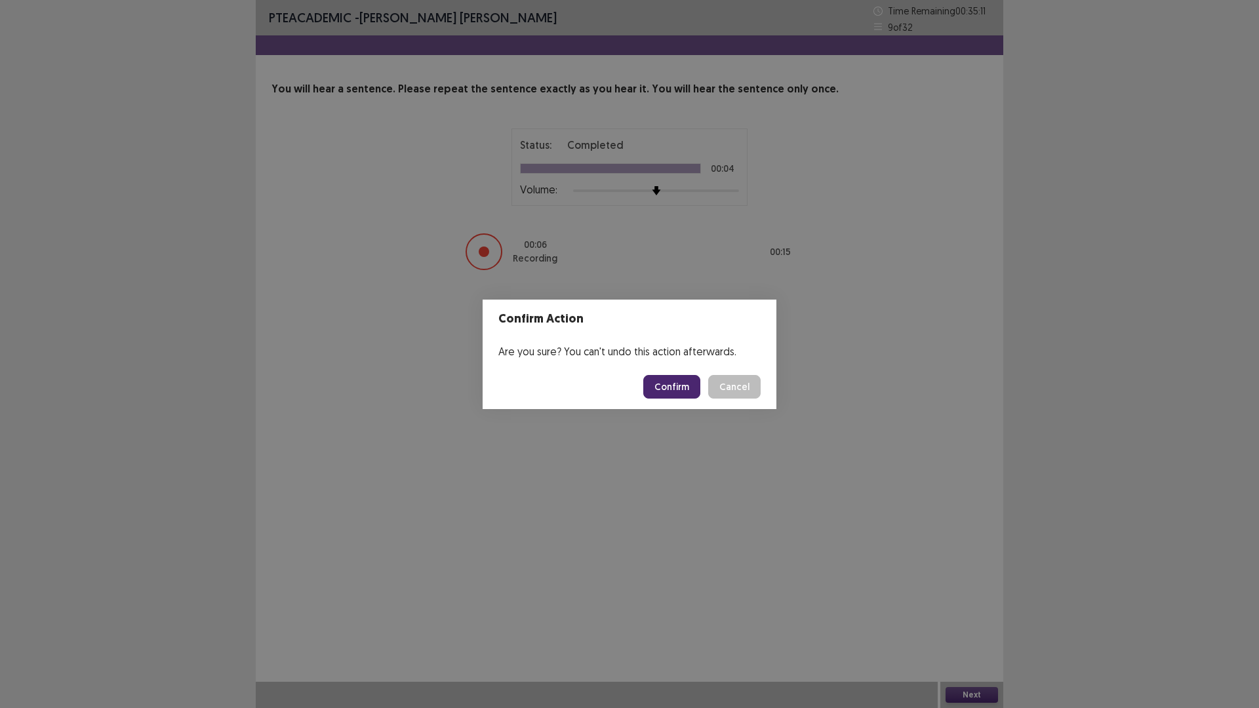
click at [668, 384] on button "Confirm" at bounding box center [671, 387] width 57 height 24
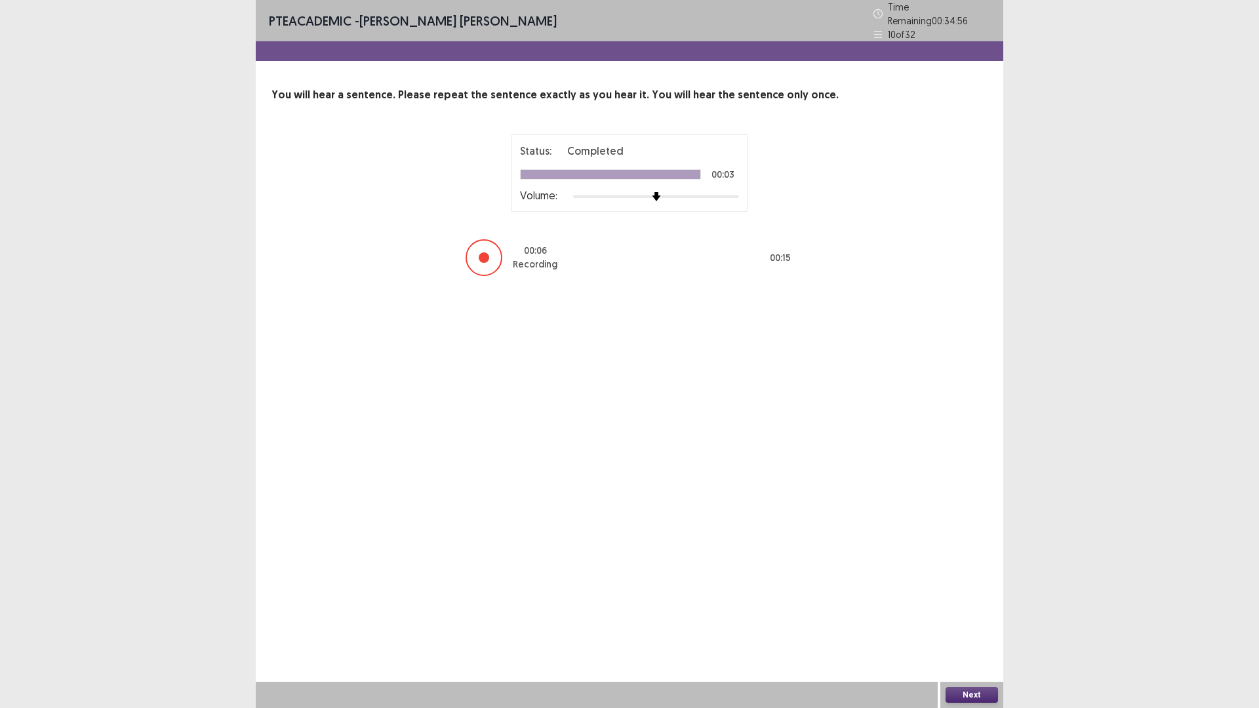
click at [983, 619] on button "Next" at bounding box center [972, 695] width 52 height 16
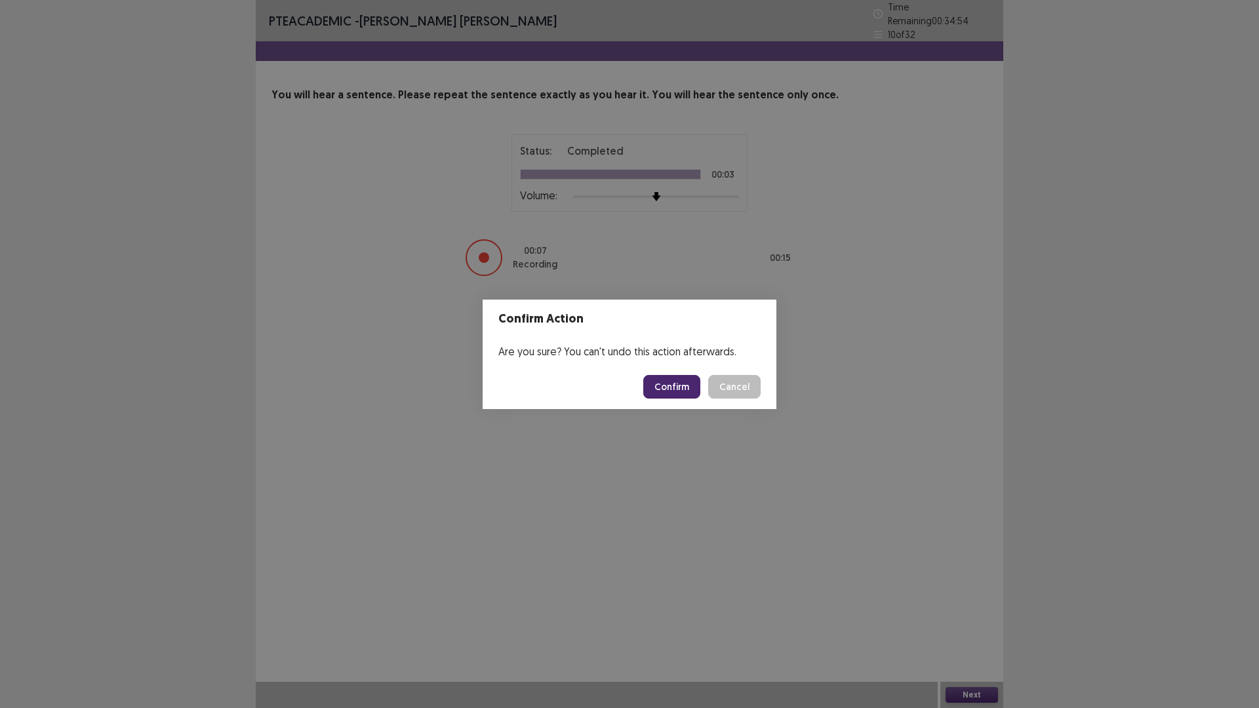
click at [668, 393] on button "Confirm" at bounding box center [671, 387] width 57 height 24
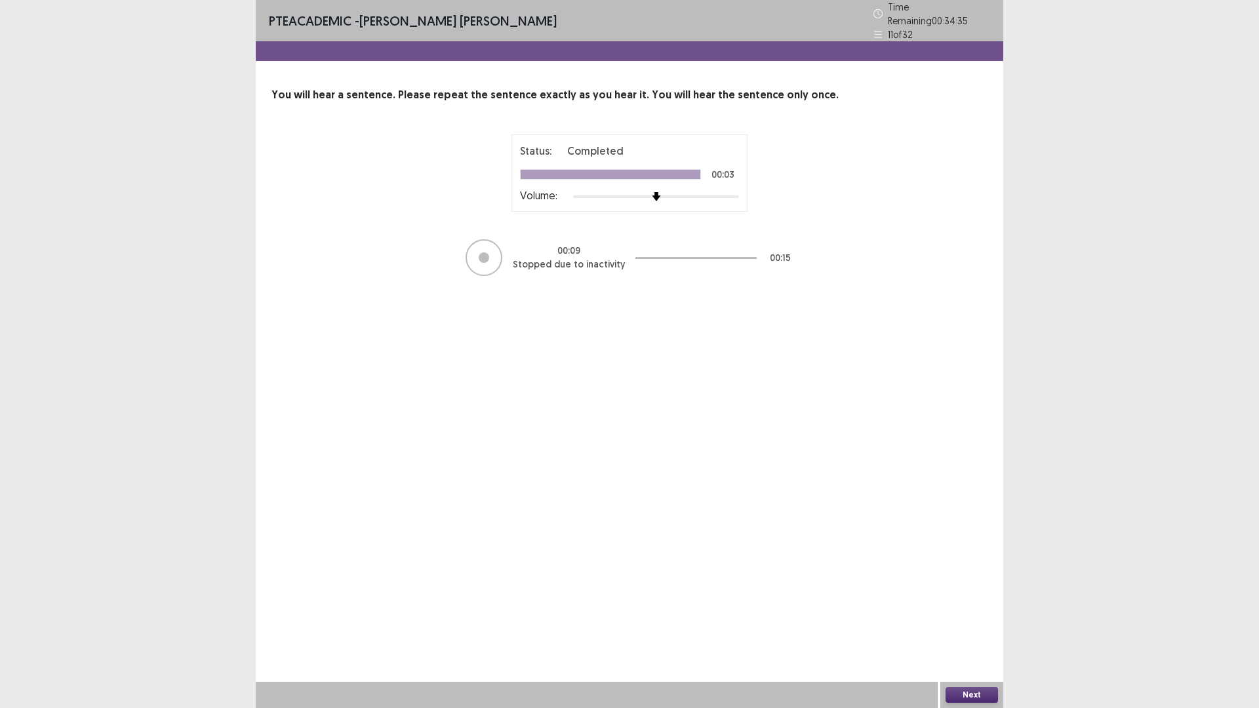
click at [973, 619] on button "Next" at bounding box center [972, 695] width 52 height 16
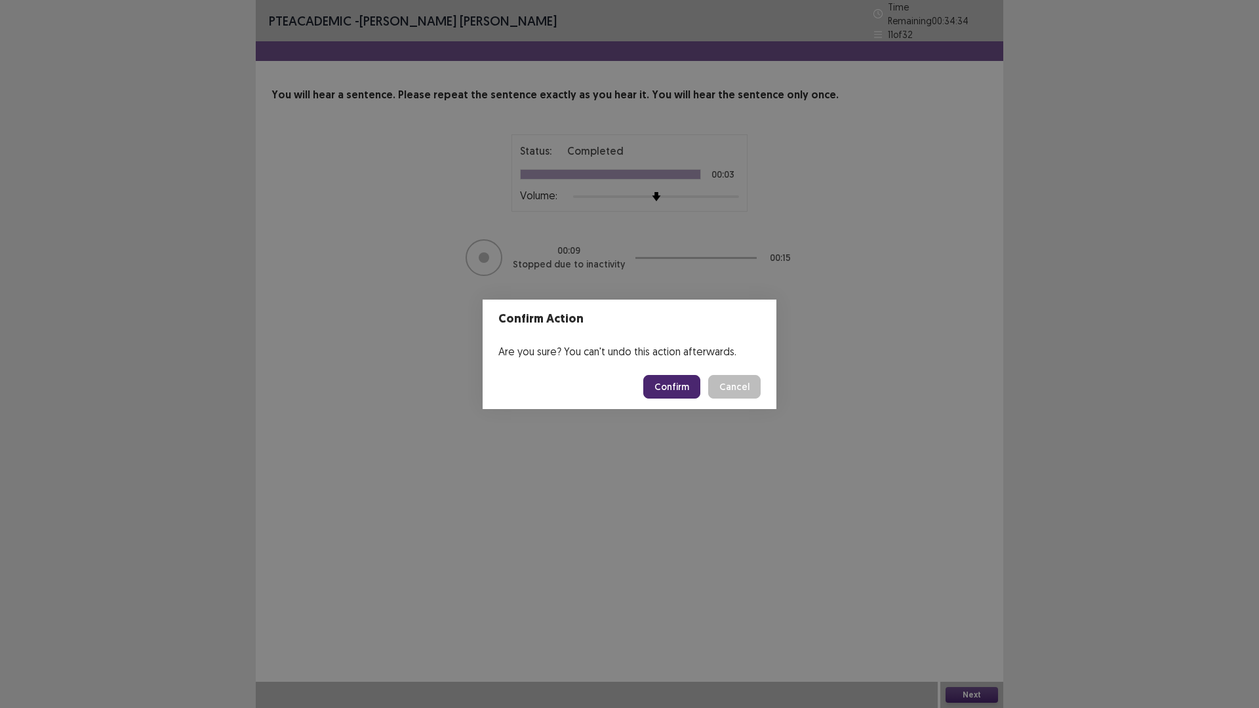
click at [653, 392] on button "Confirm" at bounding box center [671, 387] width 57 height 24
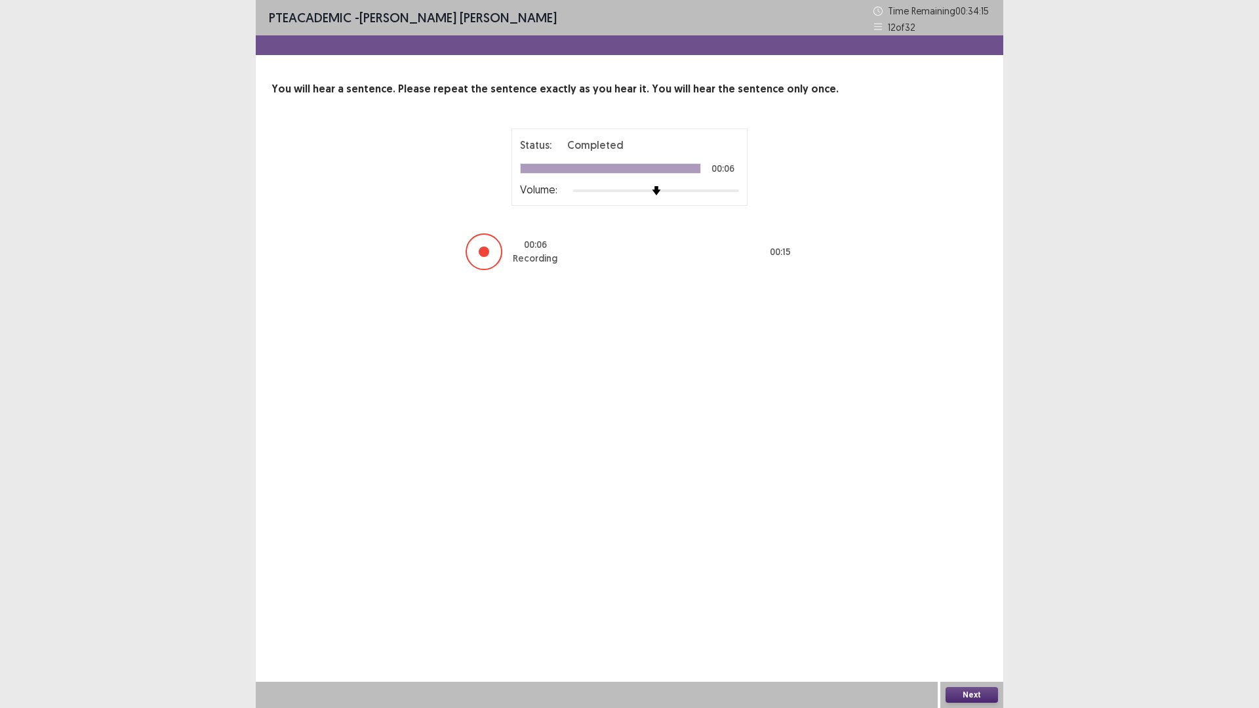
click at [981, 619] on button "Next" at bounding box center [972, 695] width 52 height 16
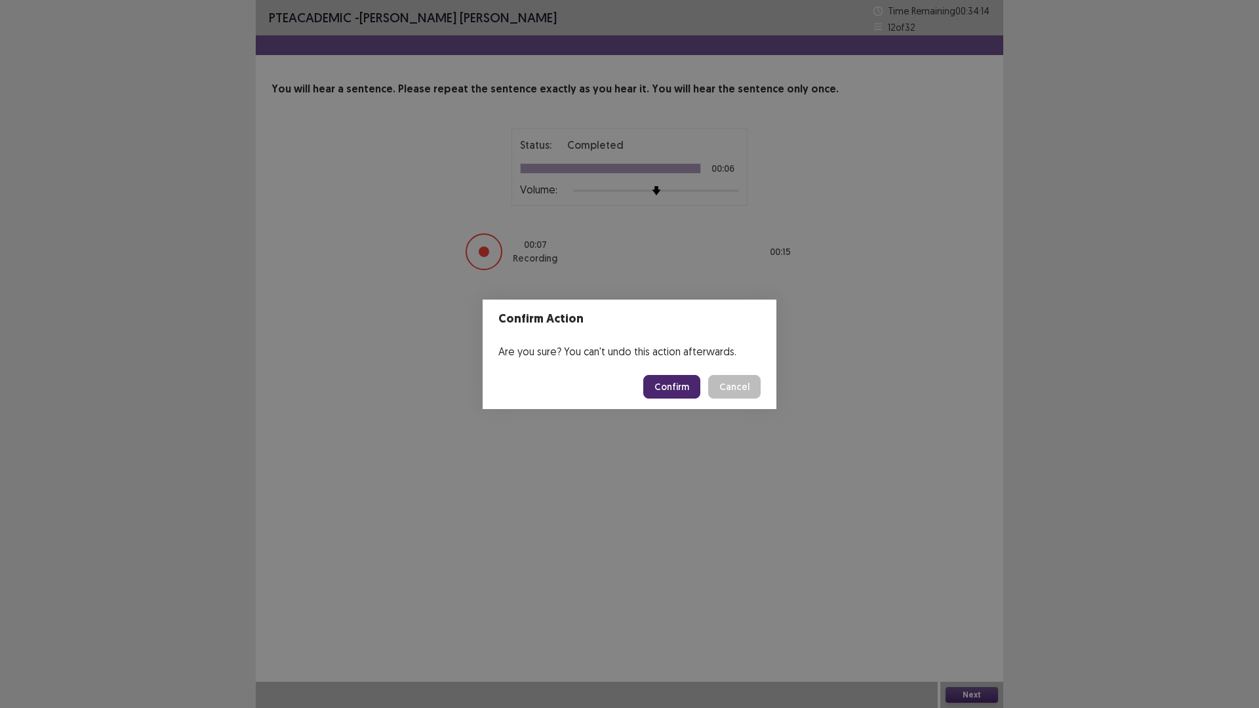
click at [674, 386] on button "Confirm" at bounding box center [671, 387] width 57 height 24
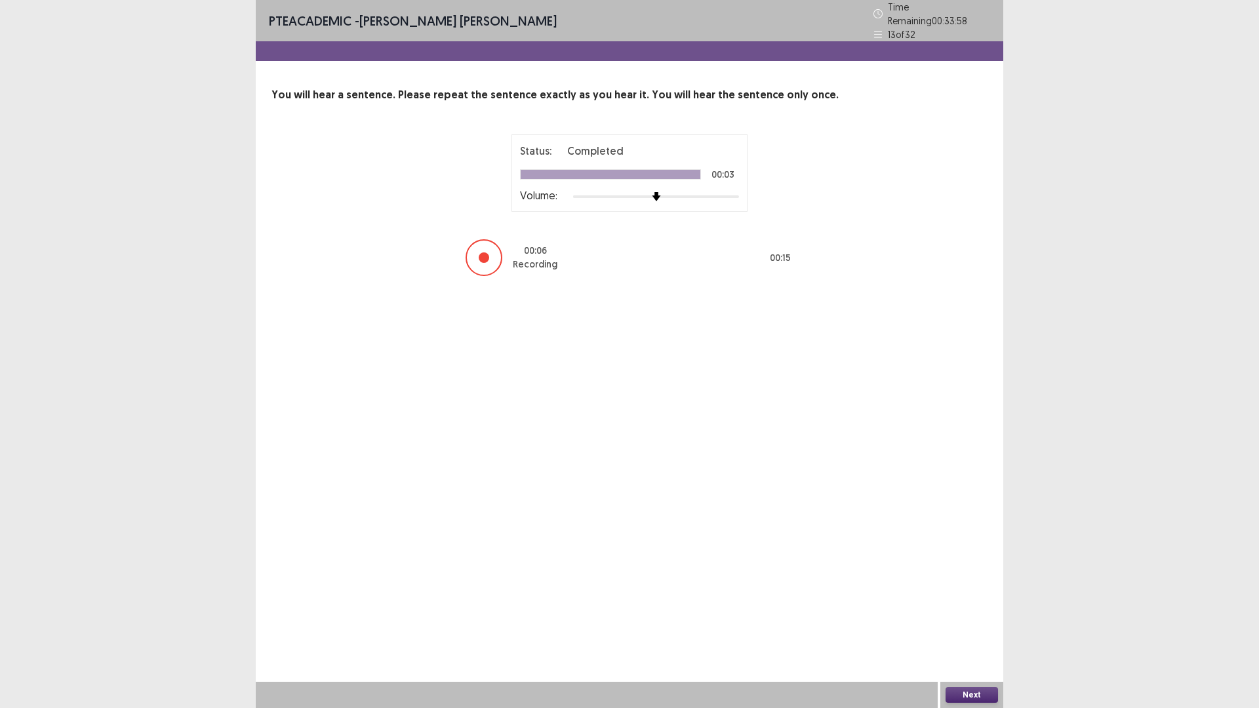
click at [958, 619] on button "Next" at bounding box center [972, 695] width 52 height 16
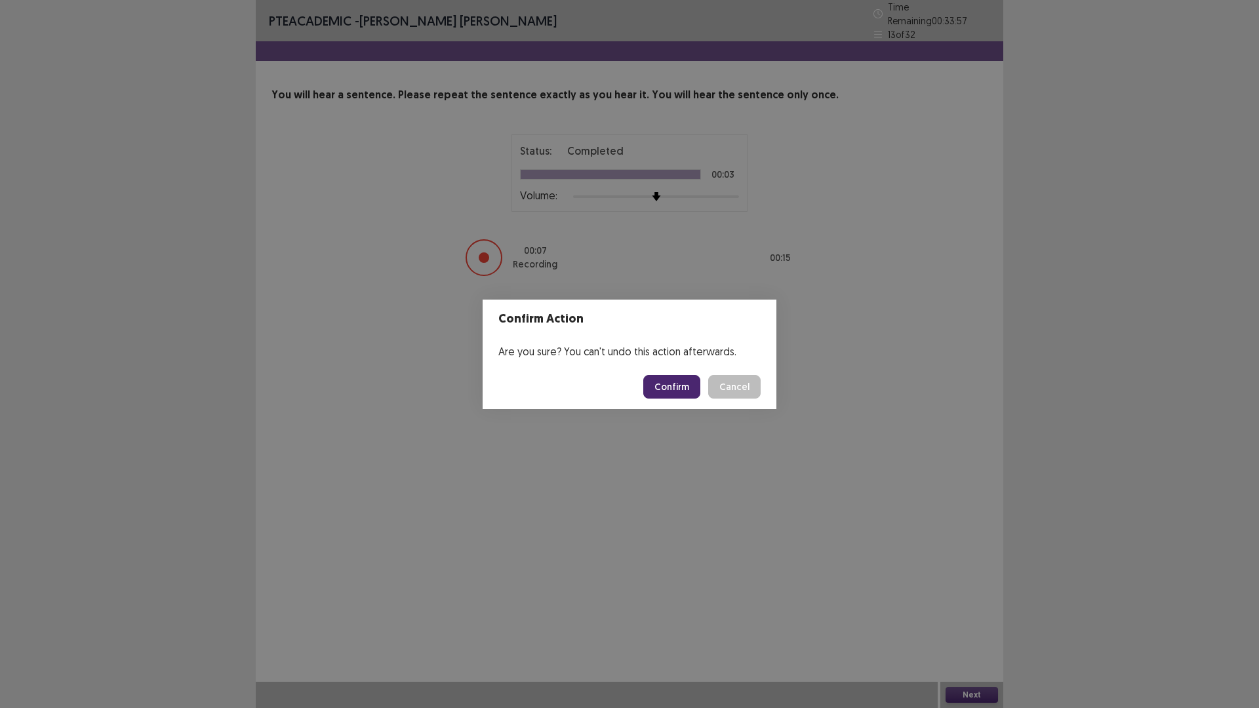
click at [678, 388] on button "Confirm" at bounding box center [671, 387] width 57 height 24
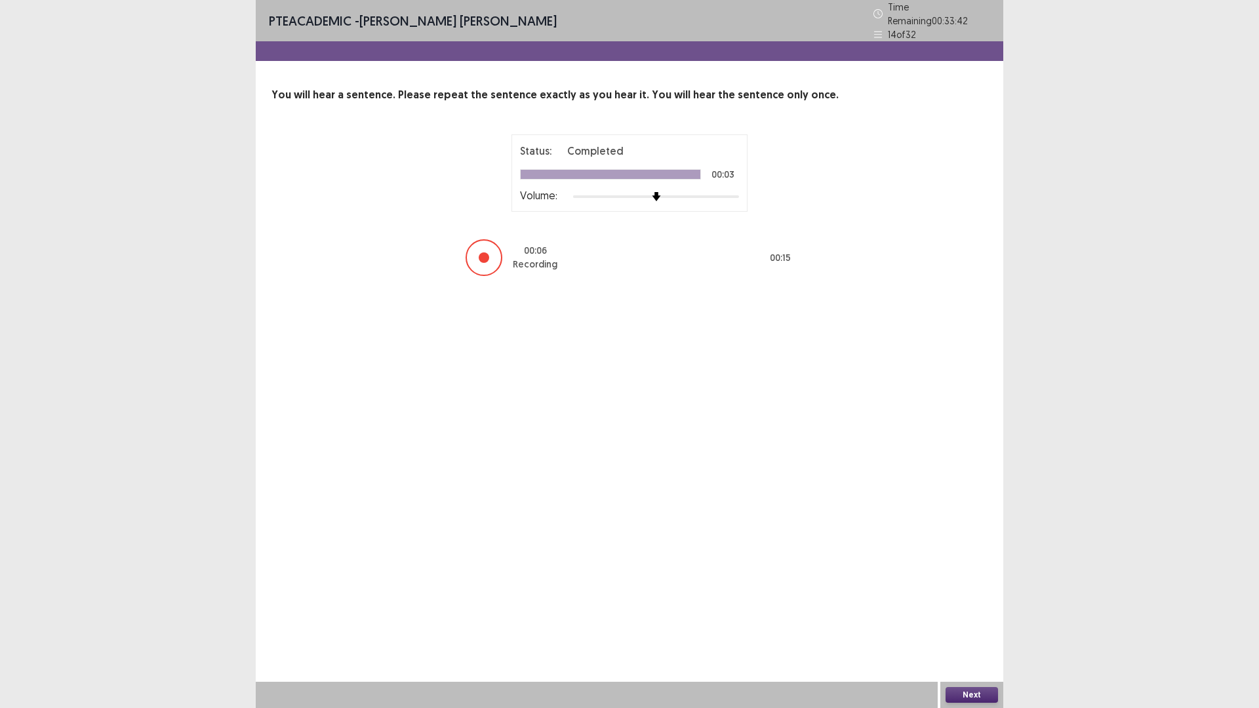
click at [984, 619] on button "Next" at bounding box center [972, 695] width 52 height 16
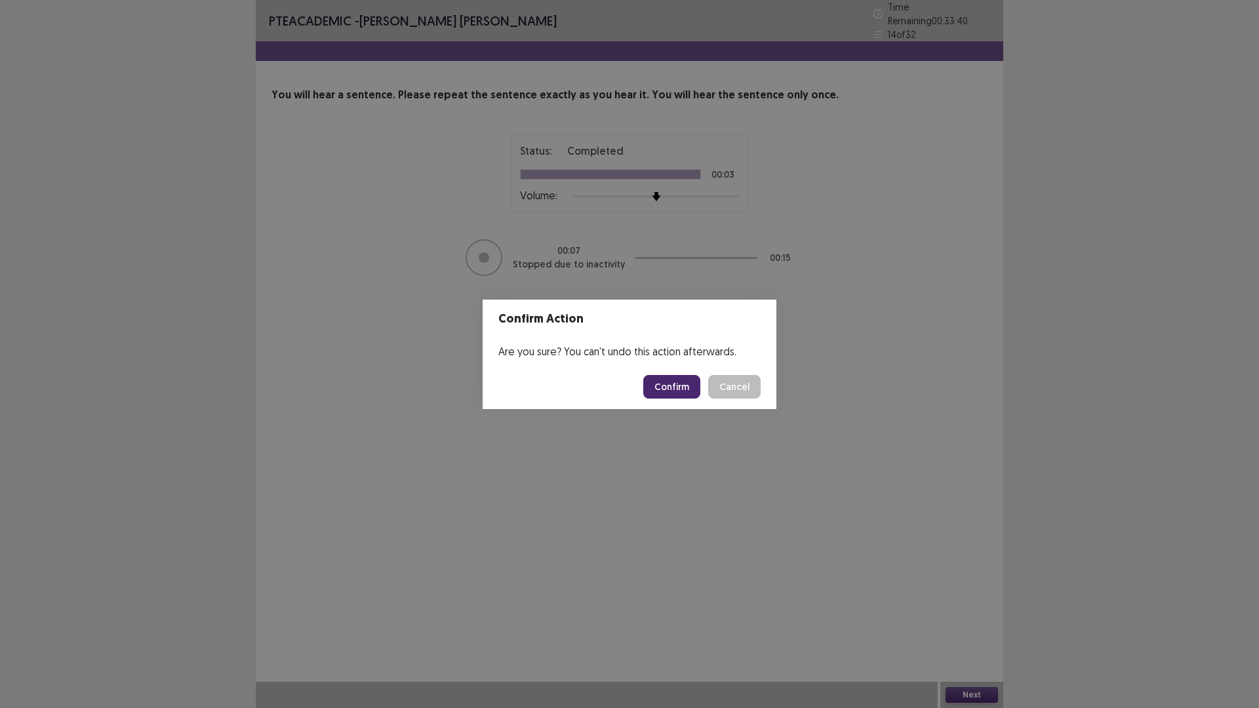
click at [697, 385] on button "Confirm" at bounding box center [671, 387] width 57 height 24
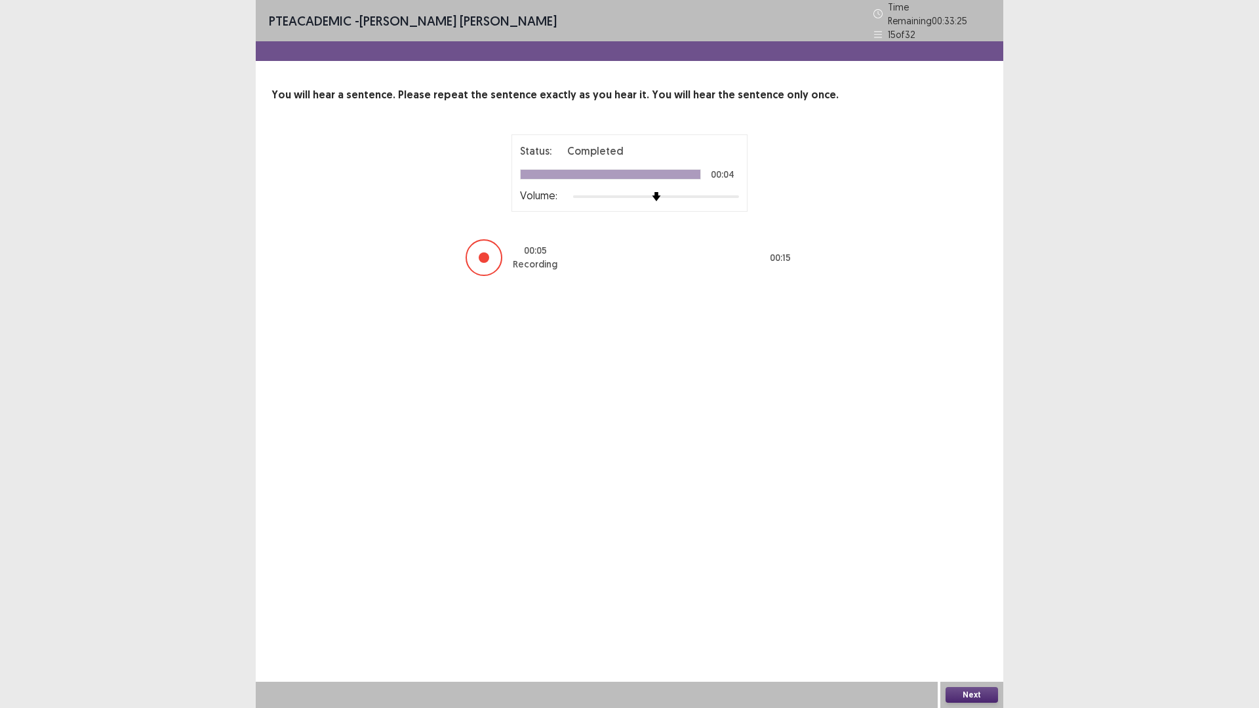
click at [983, 619] on button "Next" at bounding box center [972, 695] width 52 height 16
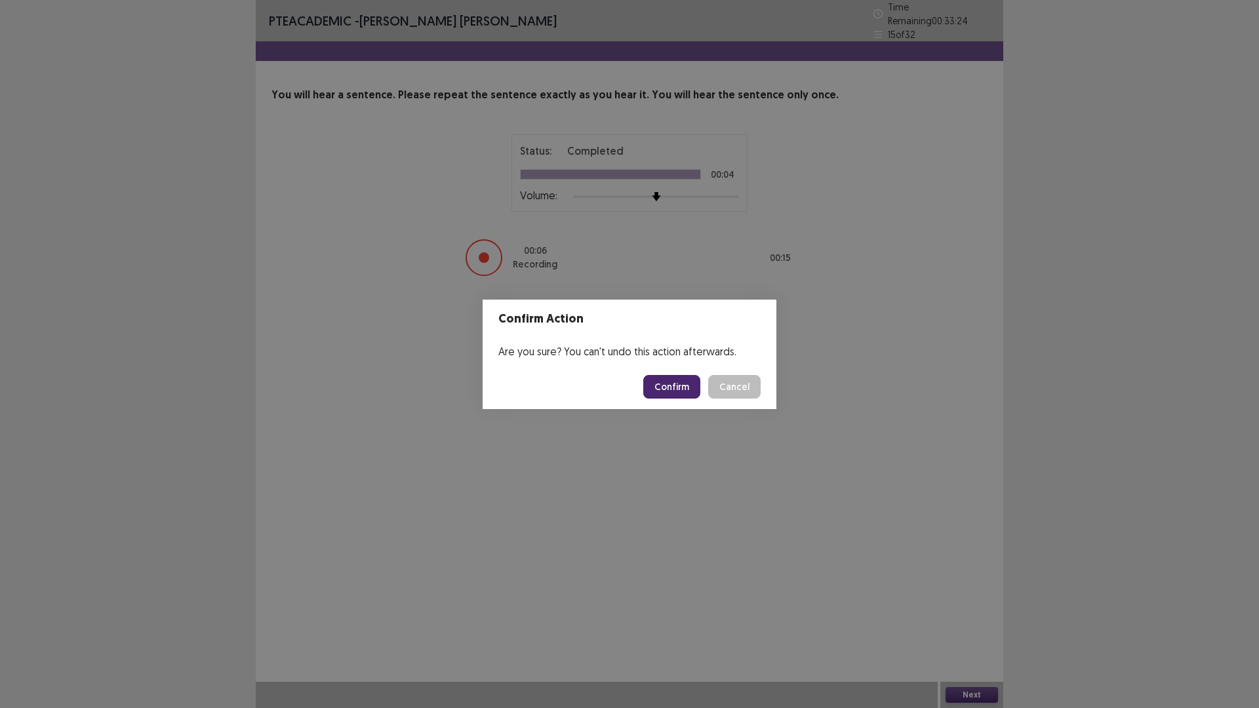
click at [682, 380] on button "Confirm" at bounding box center [671, 387] width 57 height 24
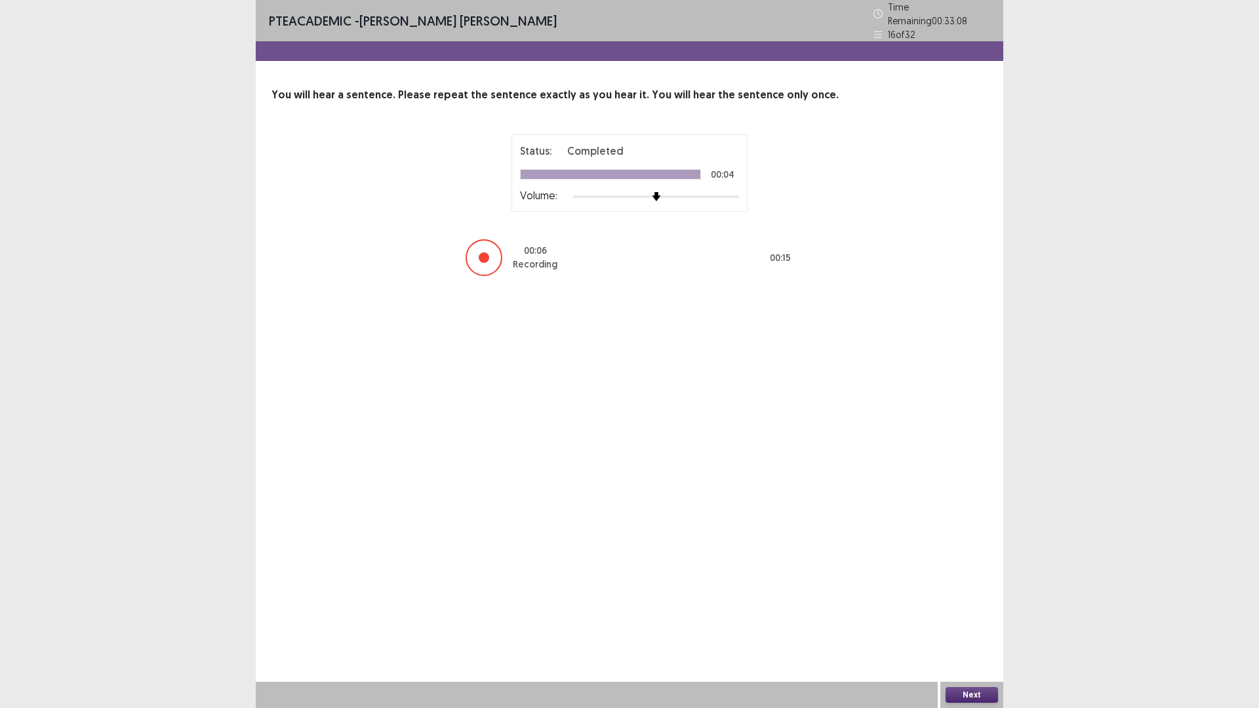
click at [973, 619] on button "Next" at bounding box center [972, 695] width 52 height 16
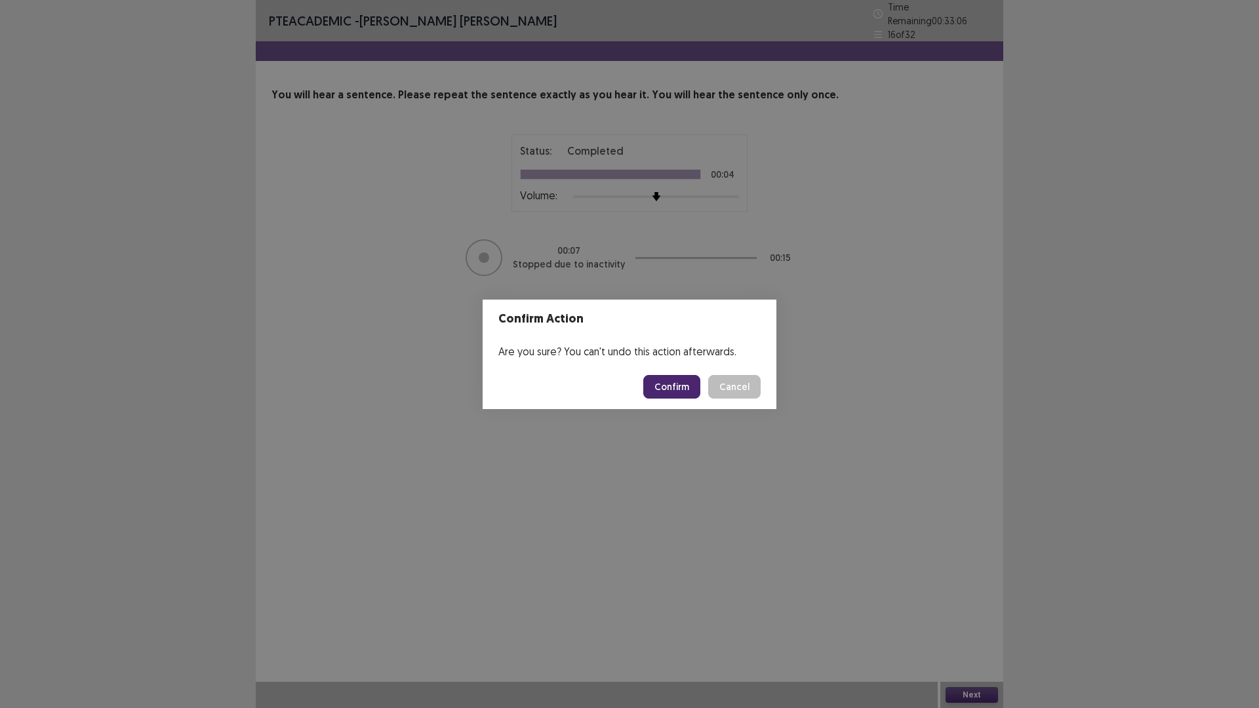
click at [673, 396] on button "Confirm" at bounding box center [671, 387] width 57 height 24
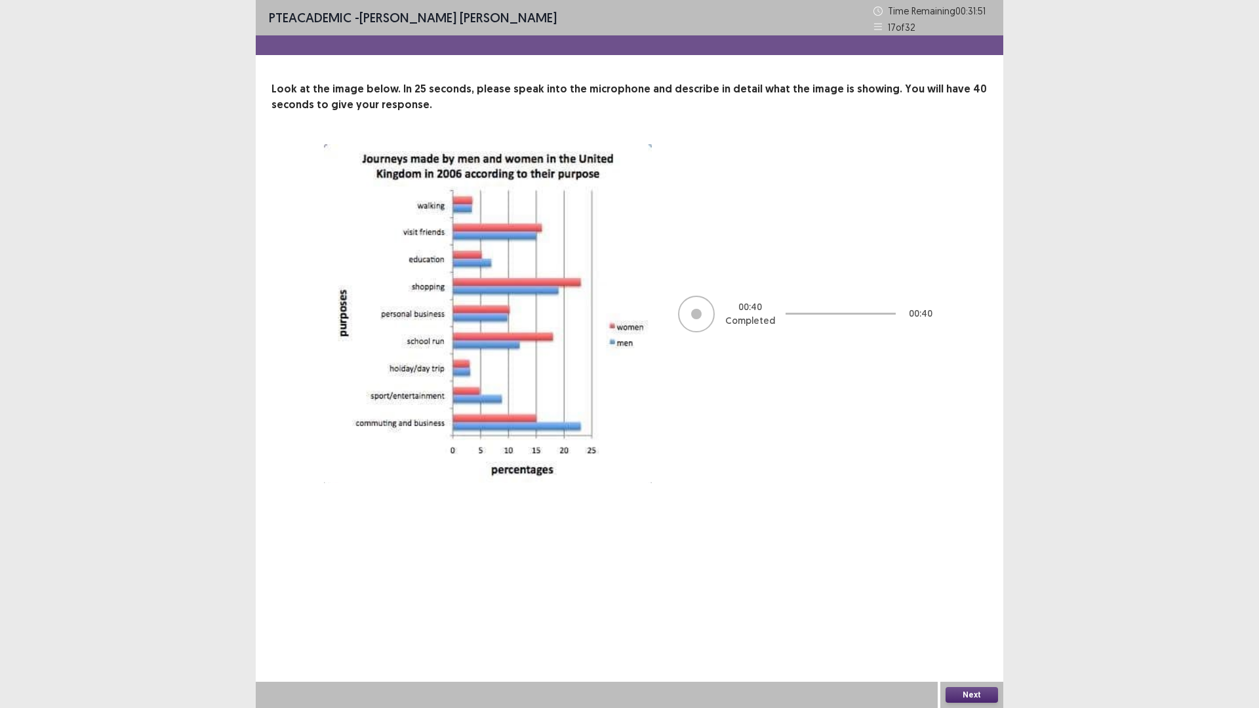
click at [987, 619] on button "Next" at bounding box center [972, 695] width 52 height 16
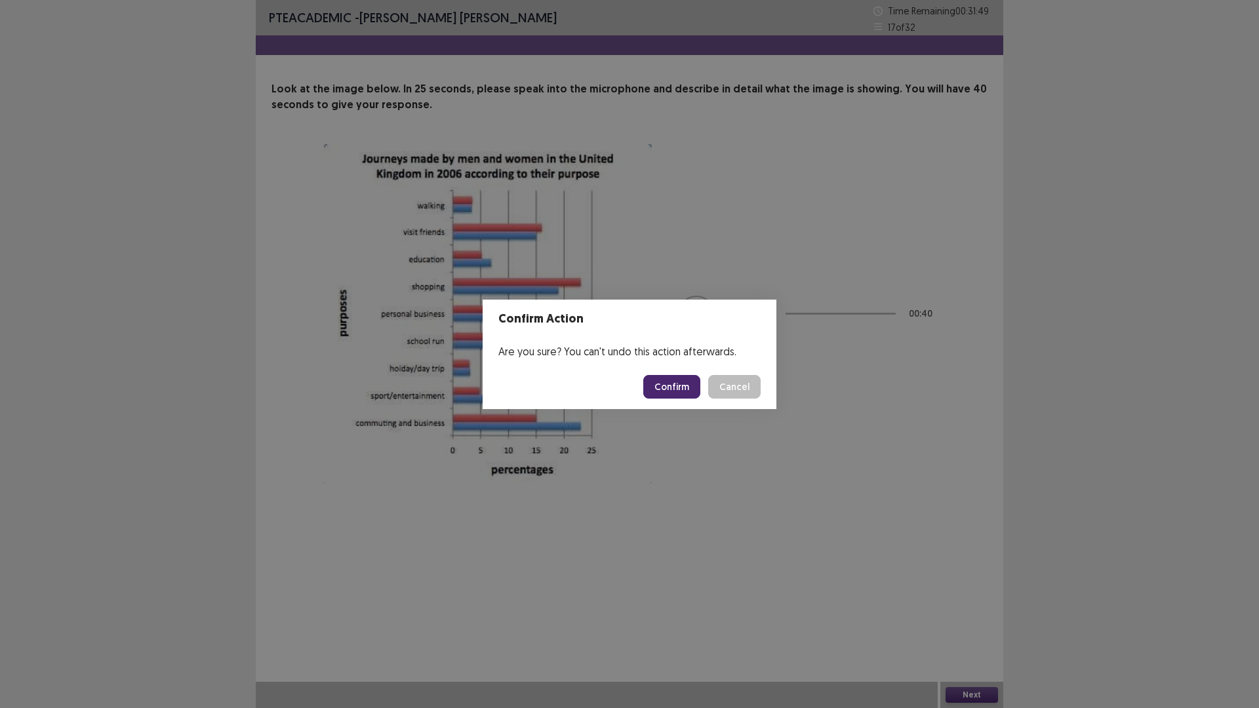
click at [678, 386] on button "Confirm" at bounding box center [671, 387] width 57 height 24
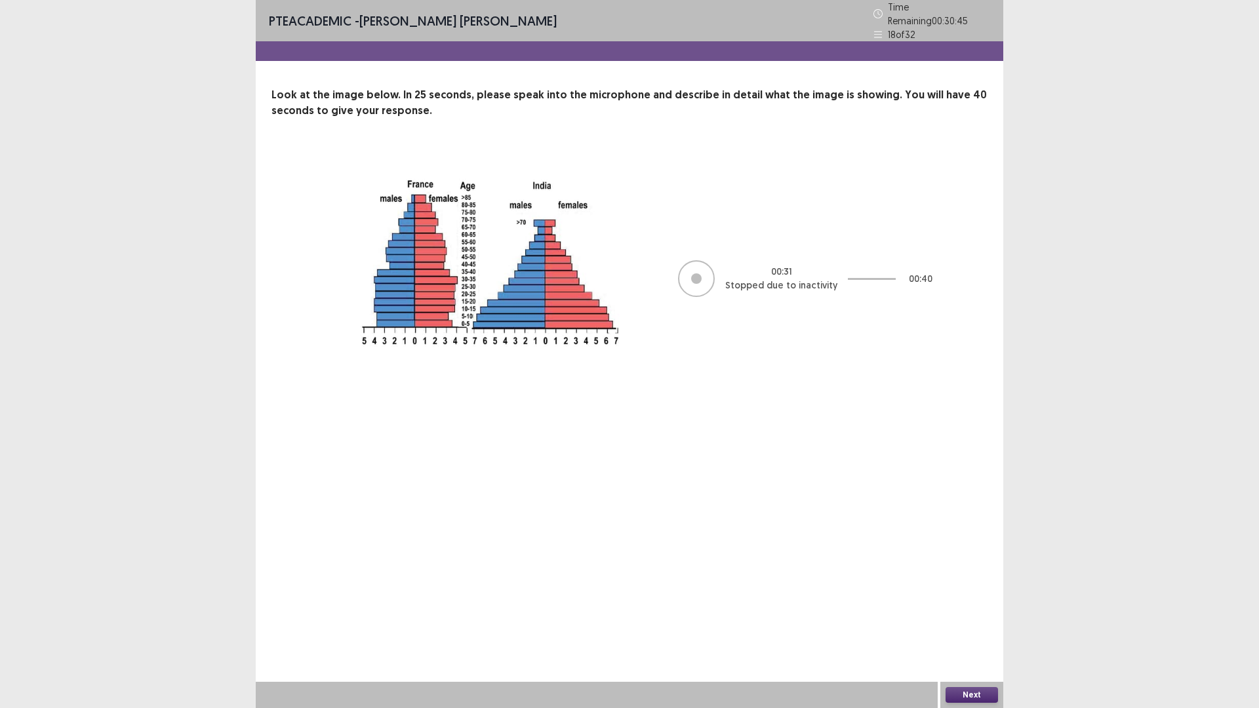
click at [628, 34] on div "PTE academic - [PERSON_NAME] [PERSON_NAME] Time Remaining 00 : 30 : 45 18 of 32" at bounding box center [630, 20] width 748 height 41
